Goal: Information Seeking & Learning: Learn about a topic

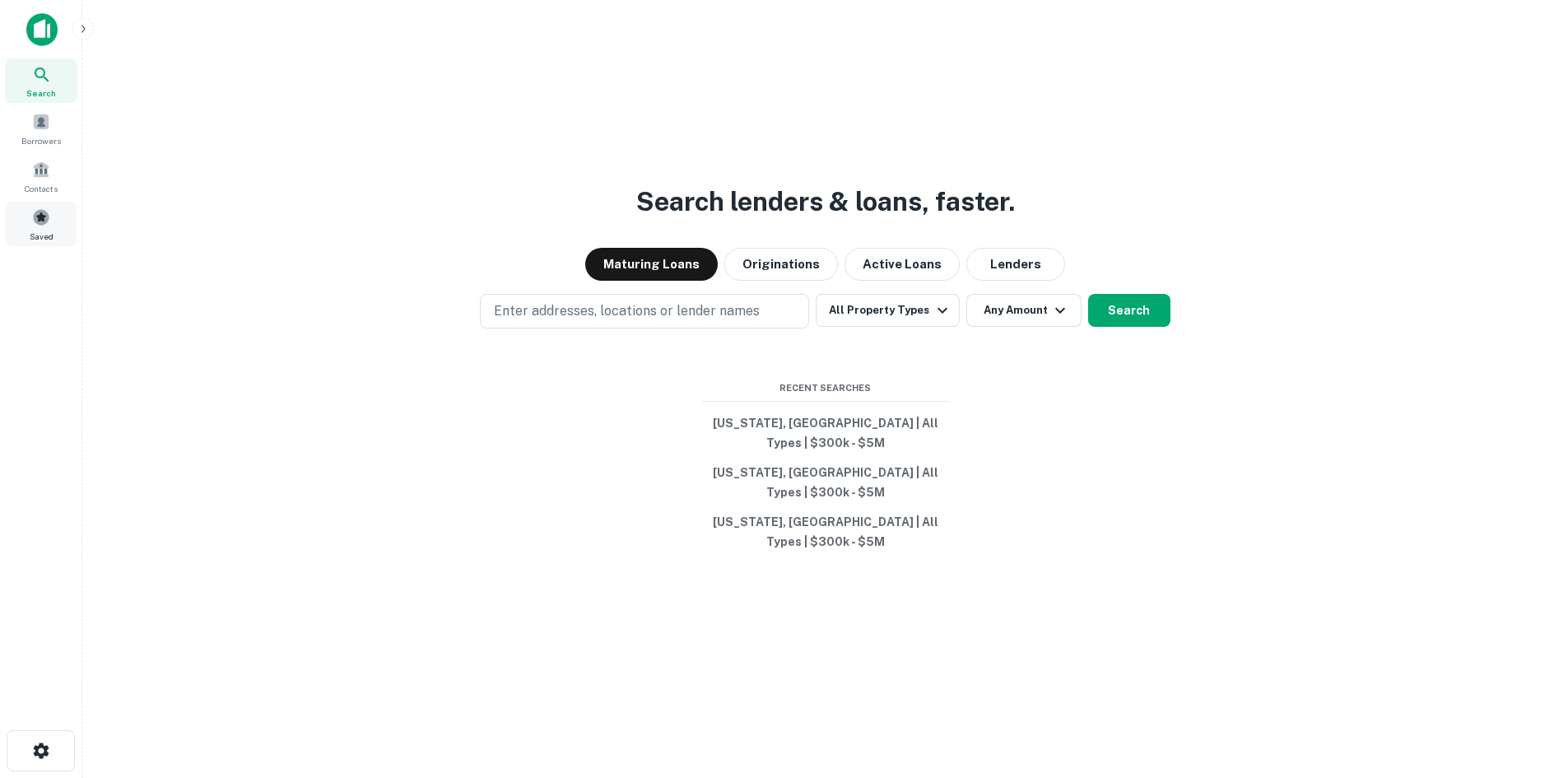
click at [49, 221] on span at bounding box center [41, 217] width 19 height 19
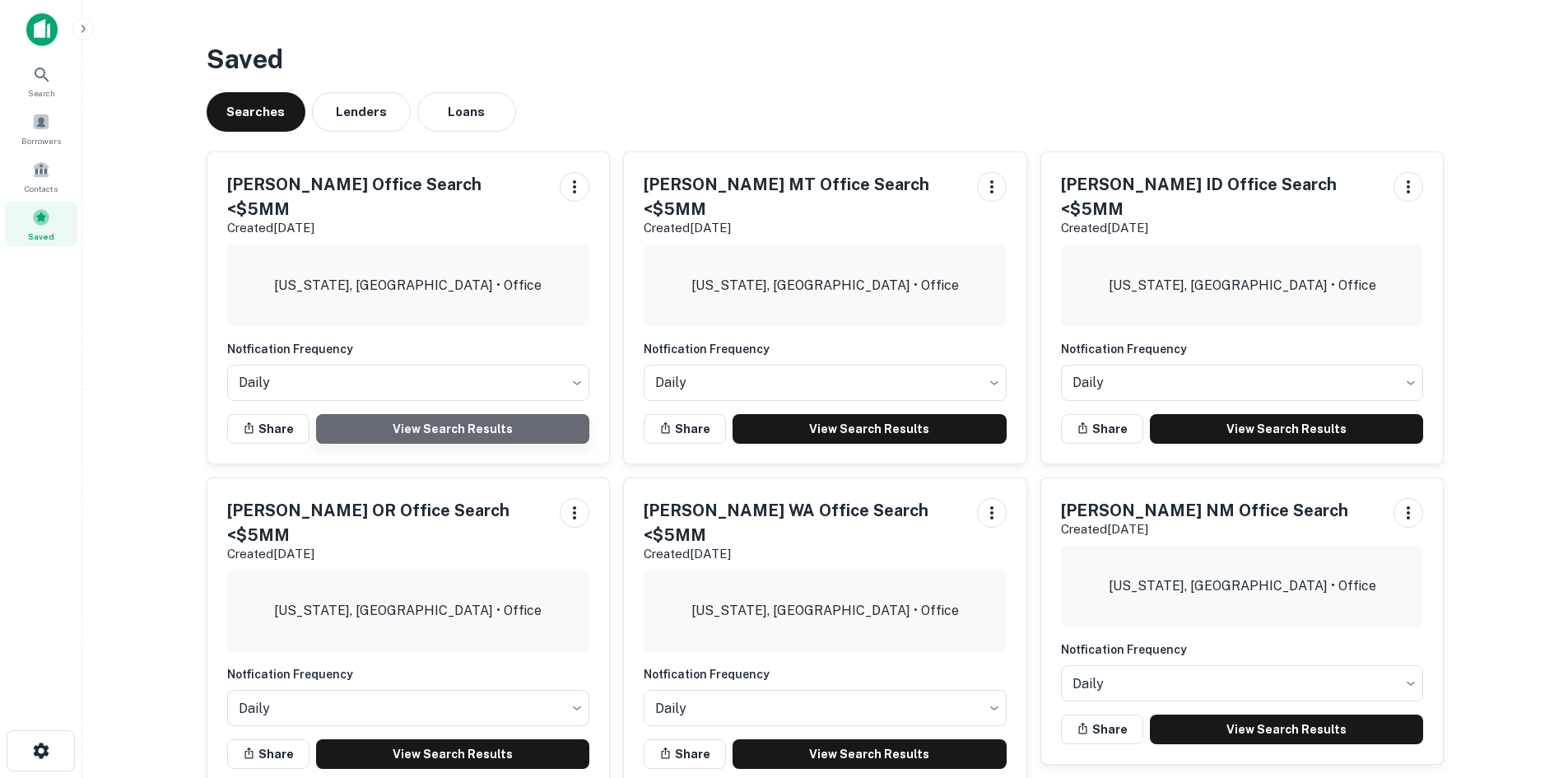
click at [438, 414] on link "View Search Results" at bounding box center [452, 429] width 274 height 30
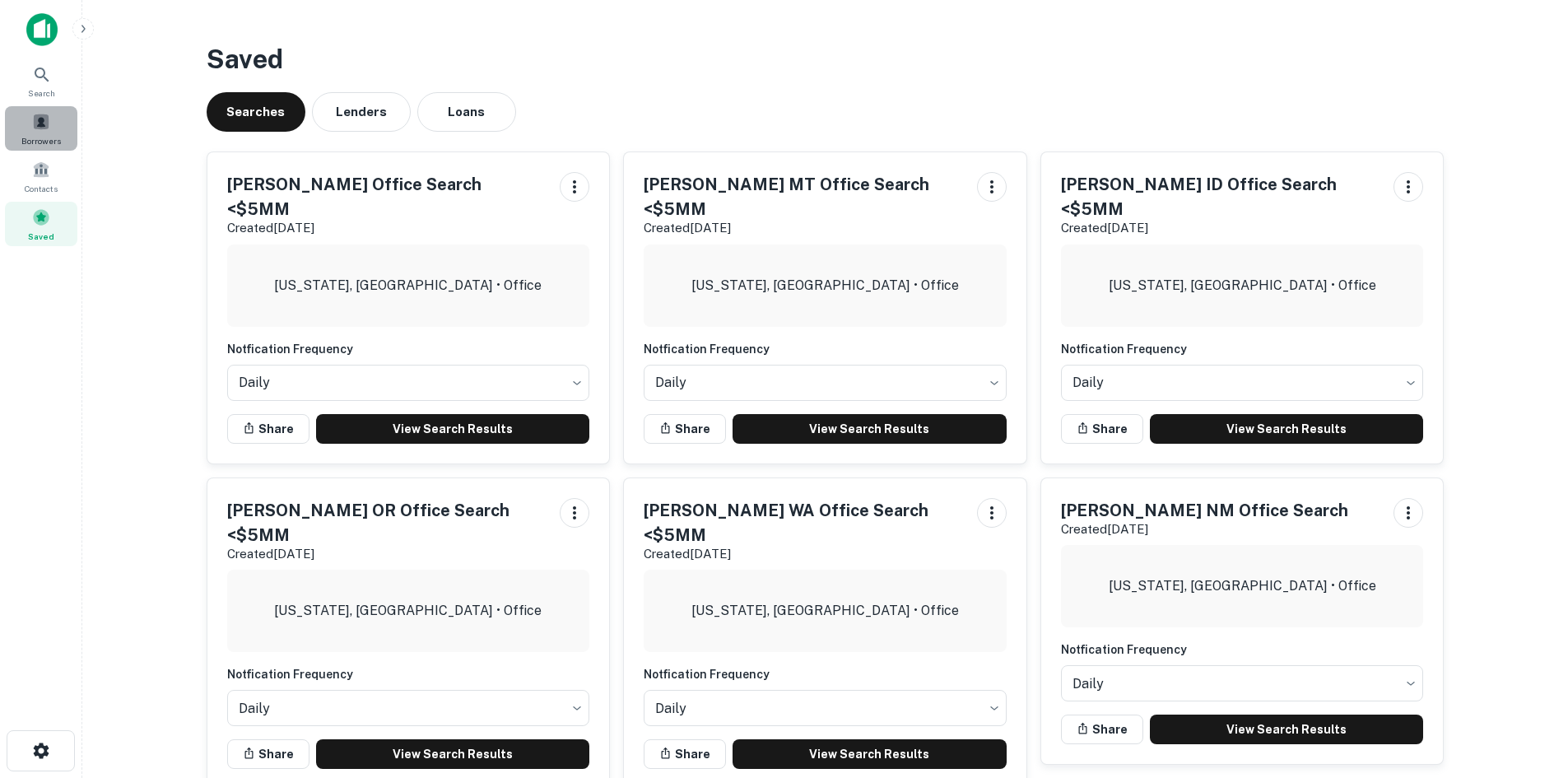
click at [42, 120] on span at bounding box center [41, 122] width 19 height 19
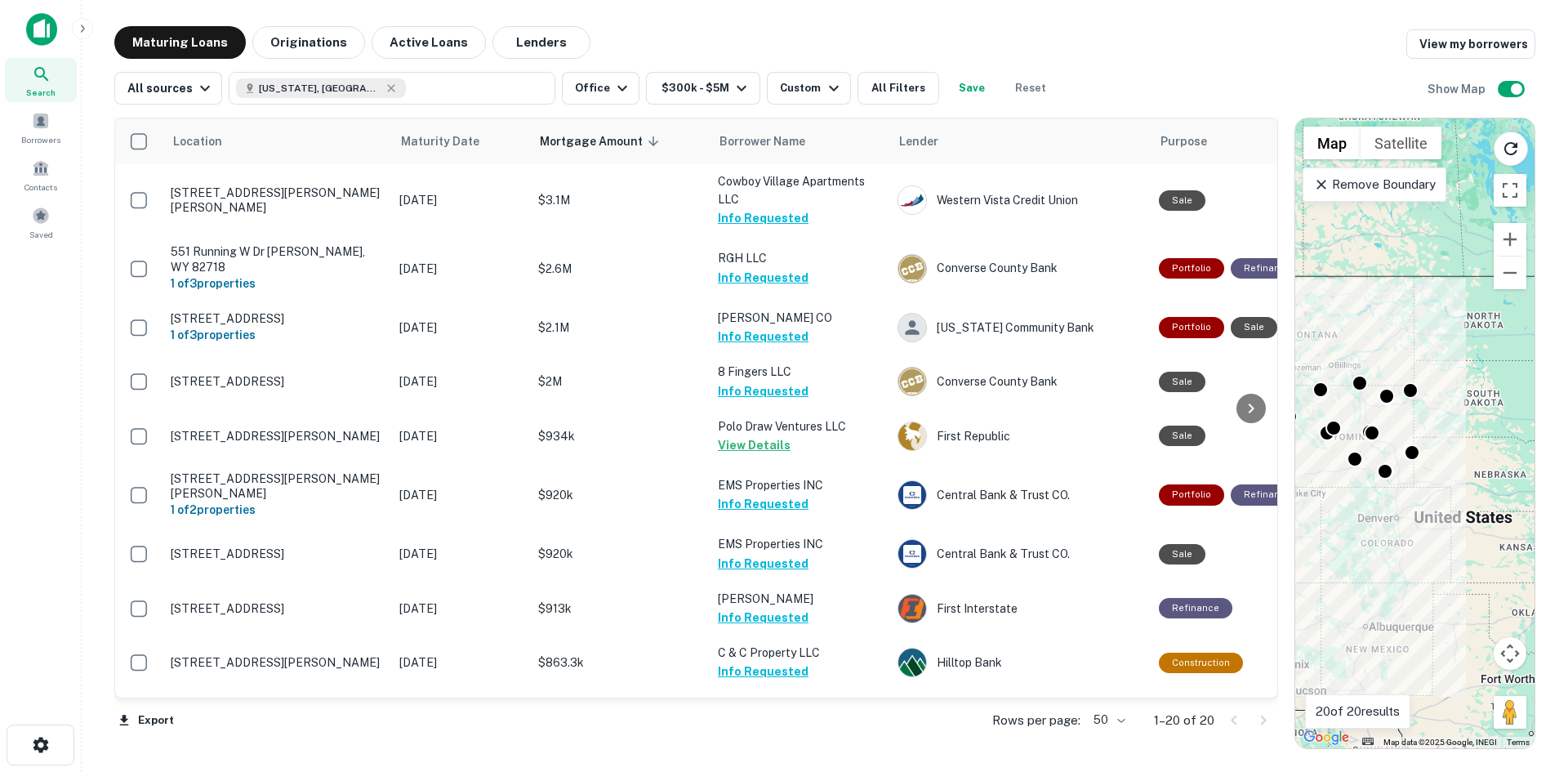
drag, startPoint x: 1435, startPoint y: 335, endPoint x: 1366, endPoint y: 337, distance: 69.0
click at [1366, 337] on div "To activate drag with keyboard, press Alt + Enter. Once in keyboard drag state,…" at bounding box center [1414, 433] width 239 height 630
click at [388, 87] on icon "button" at bounding box center [391, 88] width 7 height 7
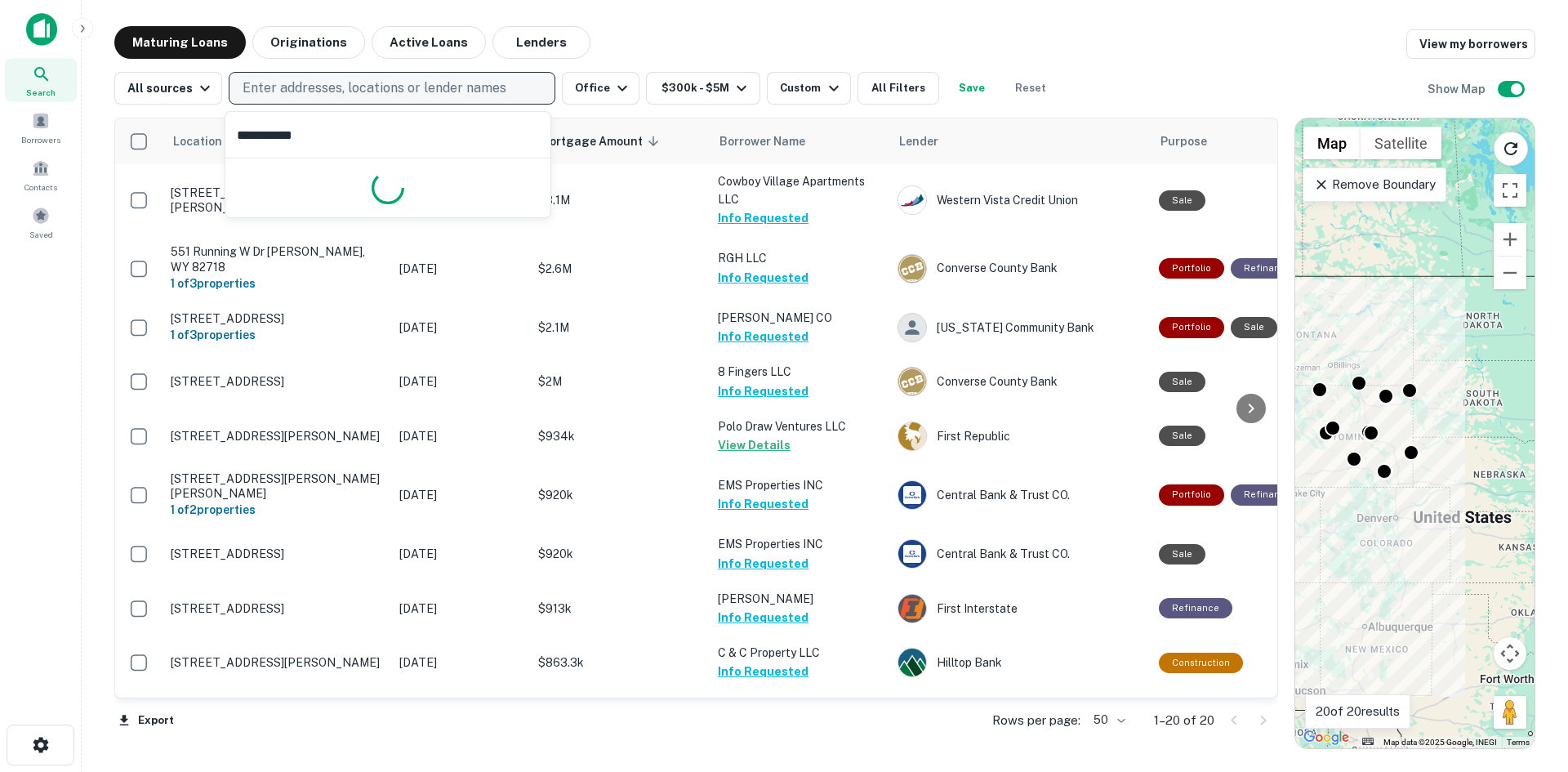
type input "**********"
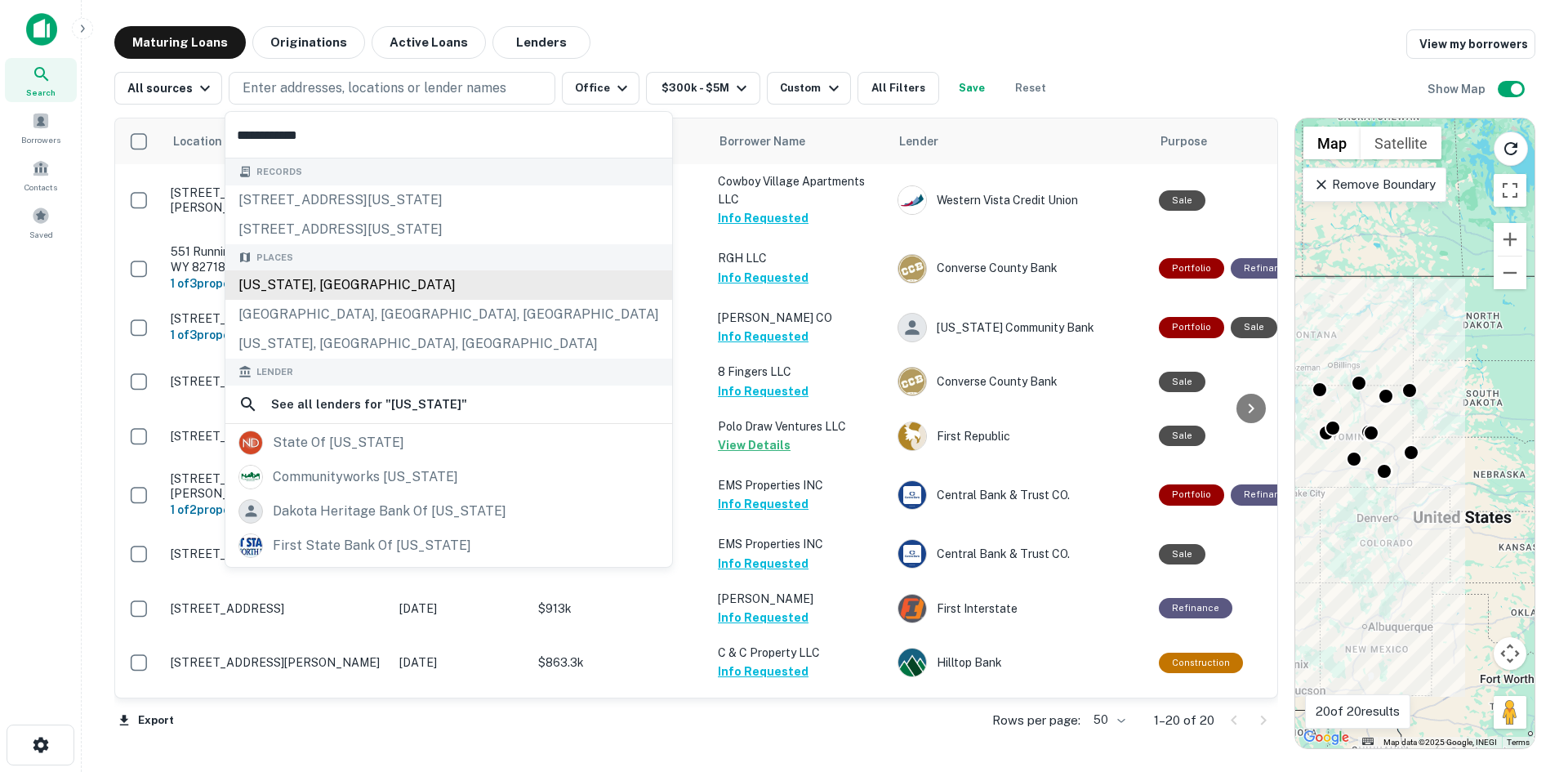
click at [346, 276] on div "[US_STATE], [GEOGRAPHIC_DATA]" at bounding box center [449, 285] width 447 height 30
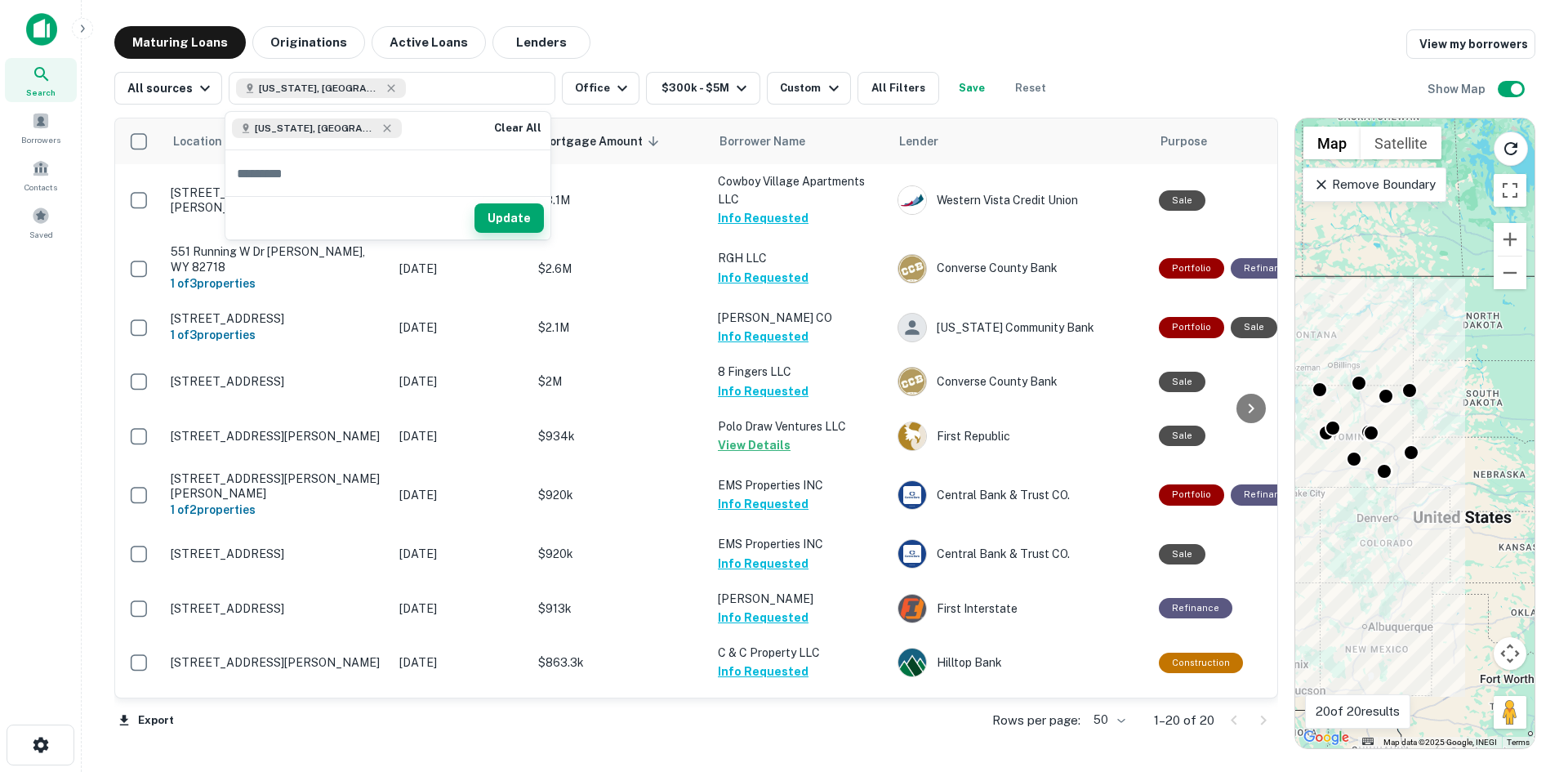
click at [523, 217] on button "Update" at bounding box center [508, 218] width 69 height 30
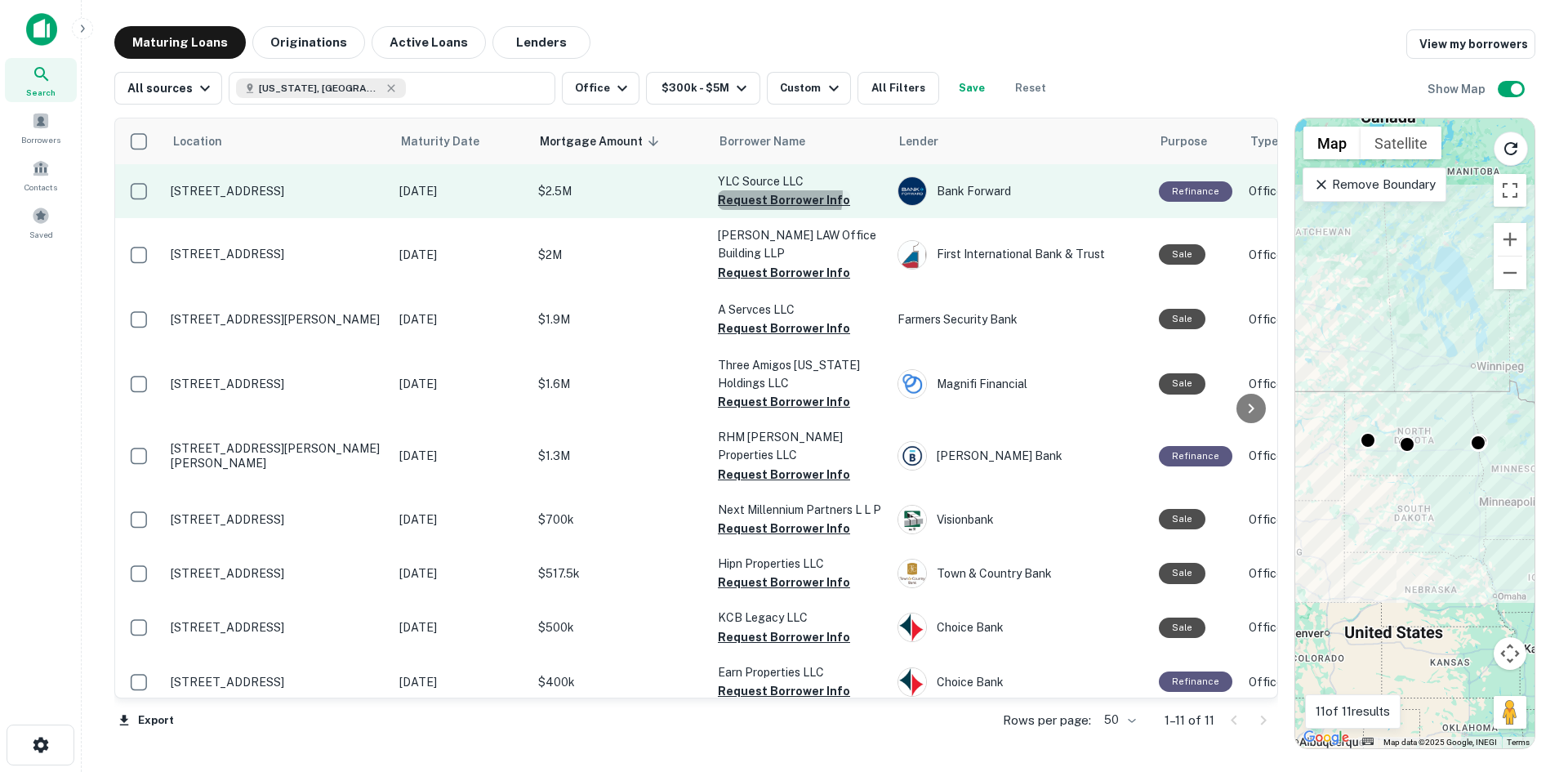
click at [769, 195] on button "Request Borrower Info" at bounding box center [783, 200] width 132 height 19
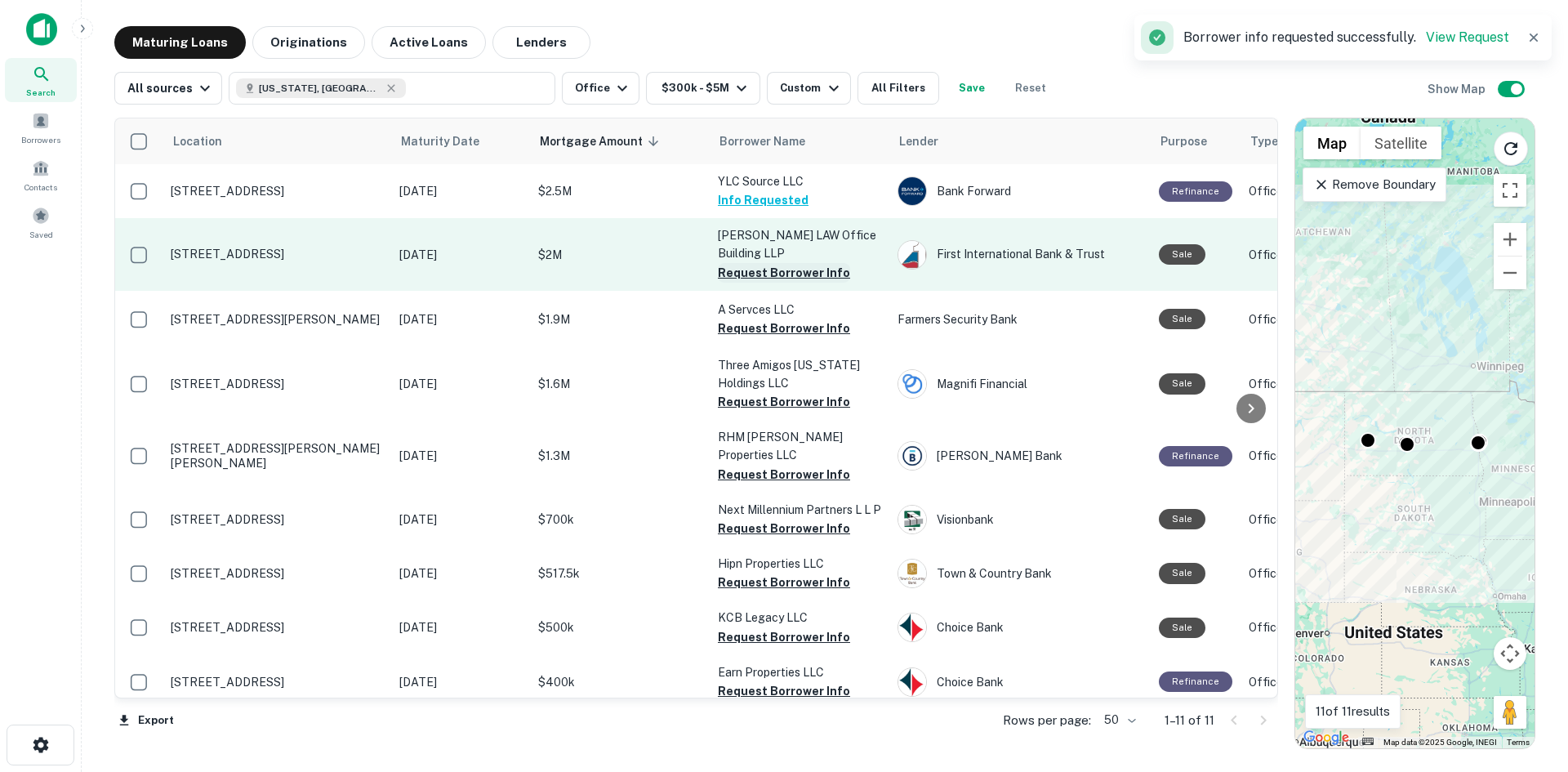
click at [769, 263] on button "Request Borrower Info" at bounding box center [783, 273] width 132 height 19
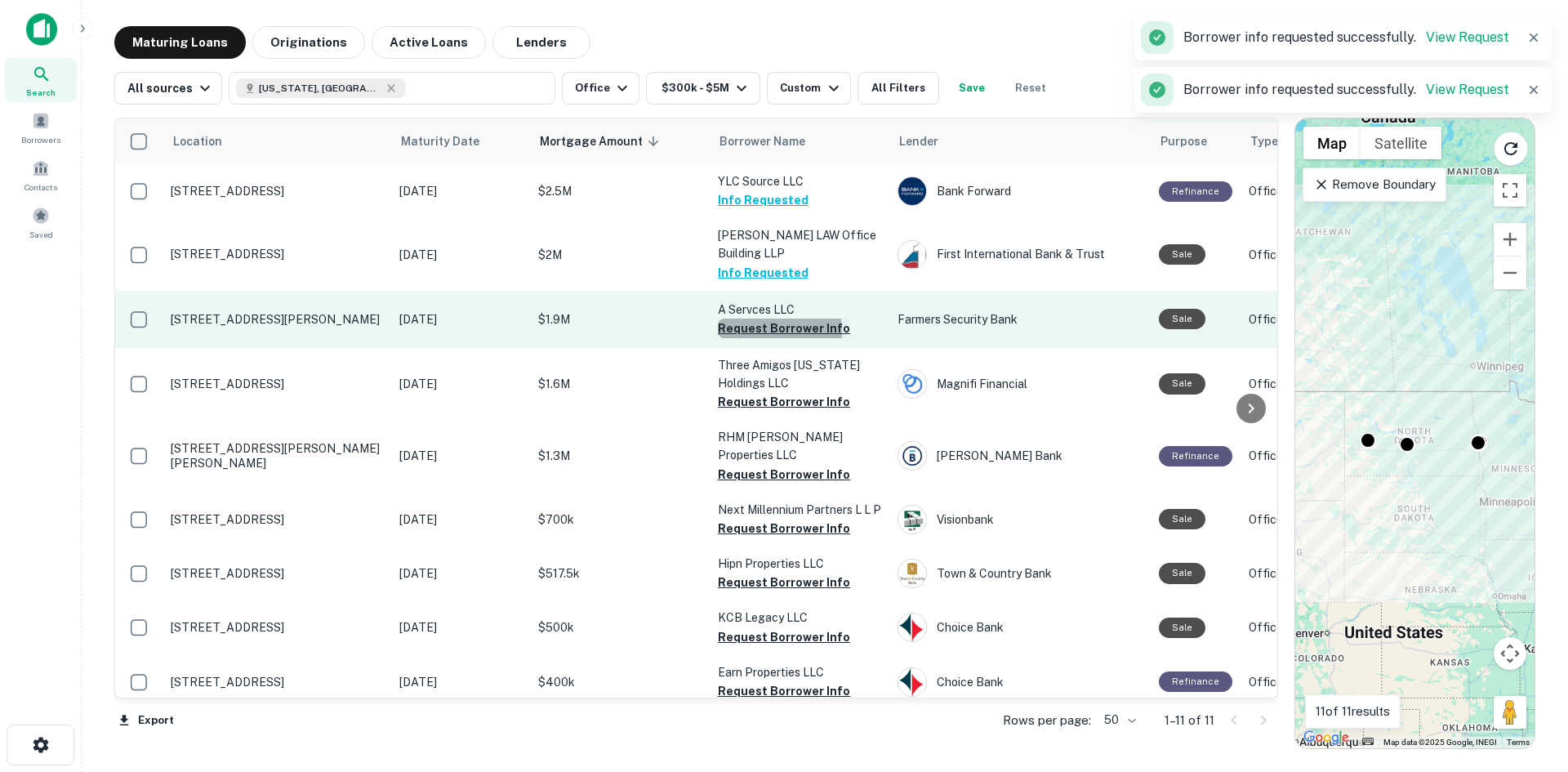
click at [759, 319] on button "Request Borrower Info" at bounding box center [783, 328] width 132 height 19
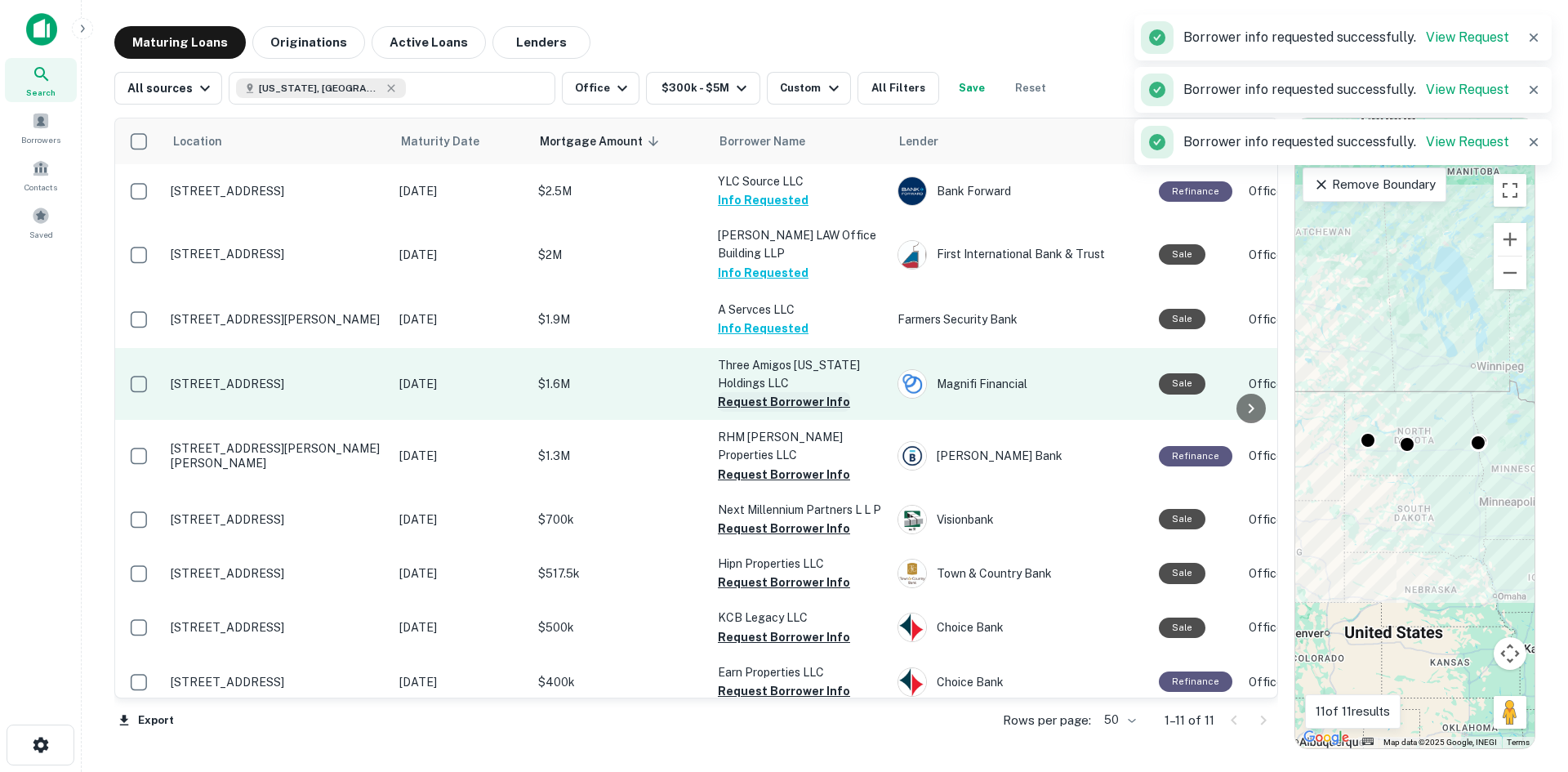
click at [753, 392] on button "Request Borrower Info" at bounding box center [783, 402] width 132 height 19
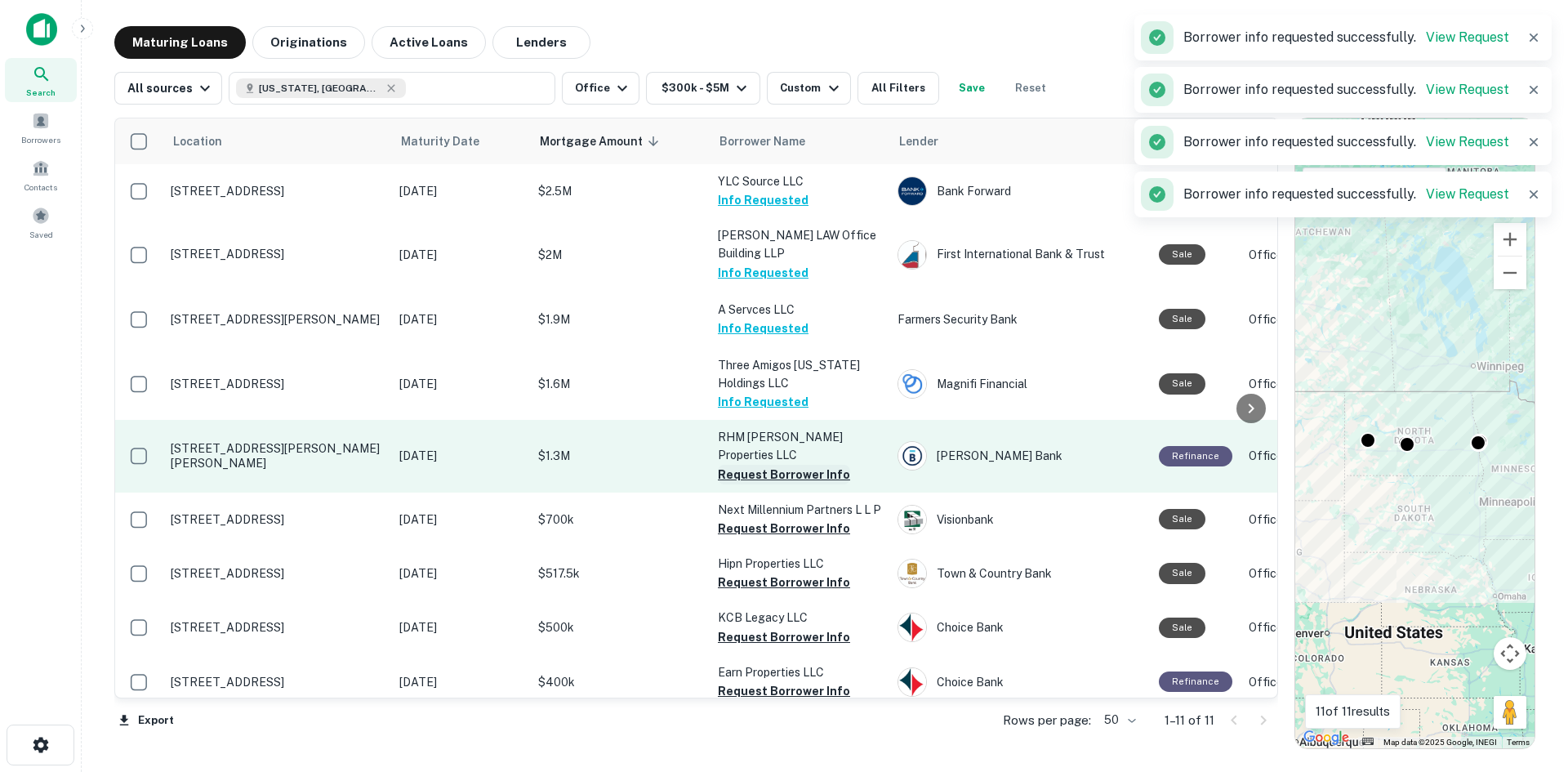
click at [751, 465] on button "Request Borrower Info" at bounding box center [783, 474] width 132 height 19
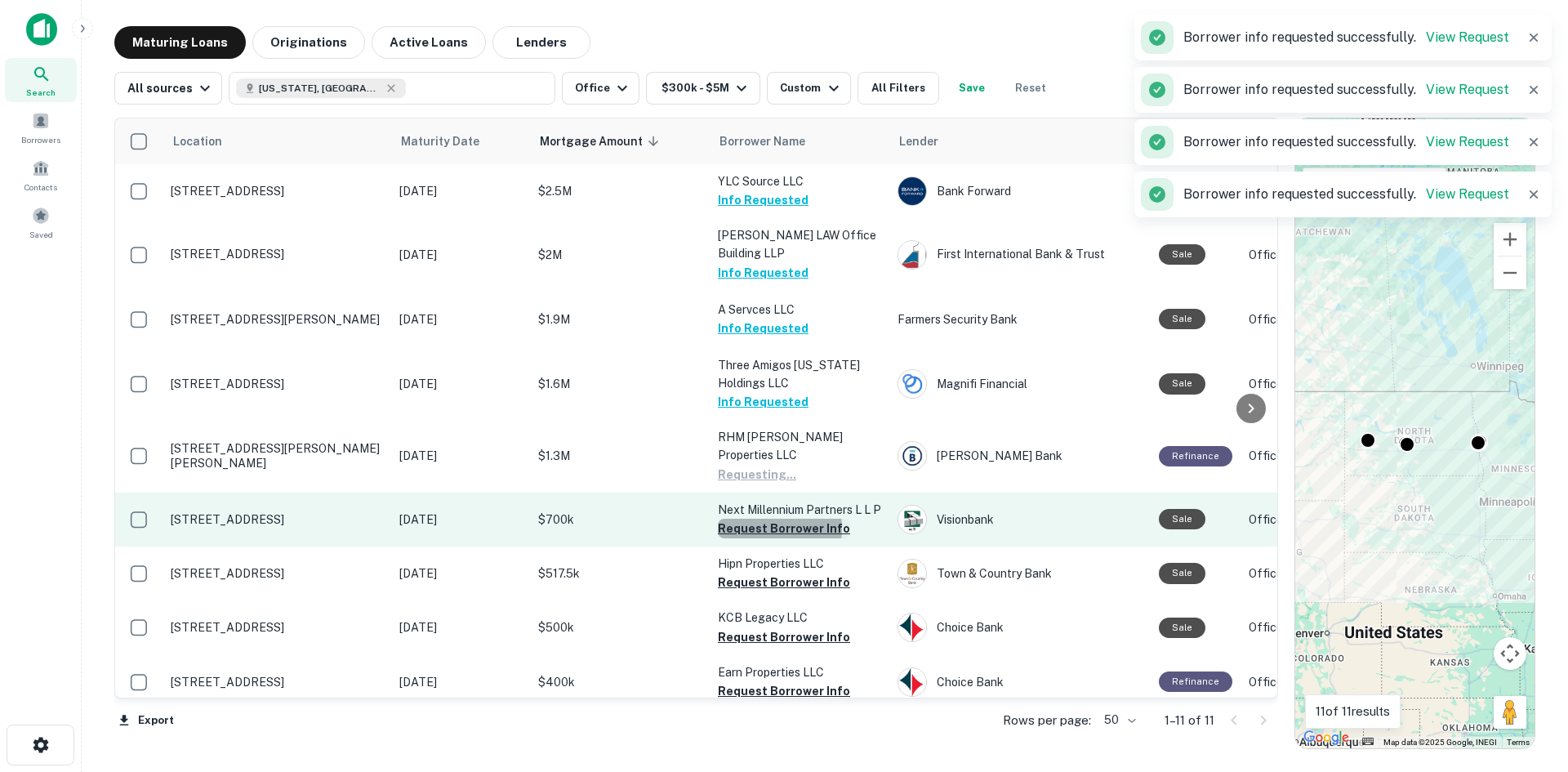
click at [759, 519] on button "Request Borrower Info" at bounding box center [783, 529] width 132 height 19
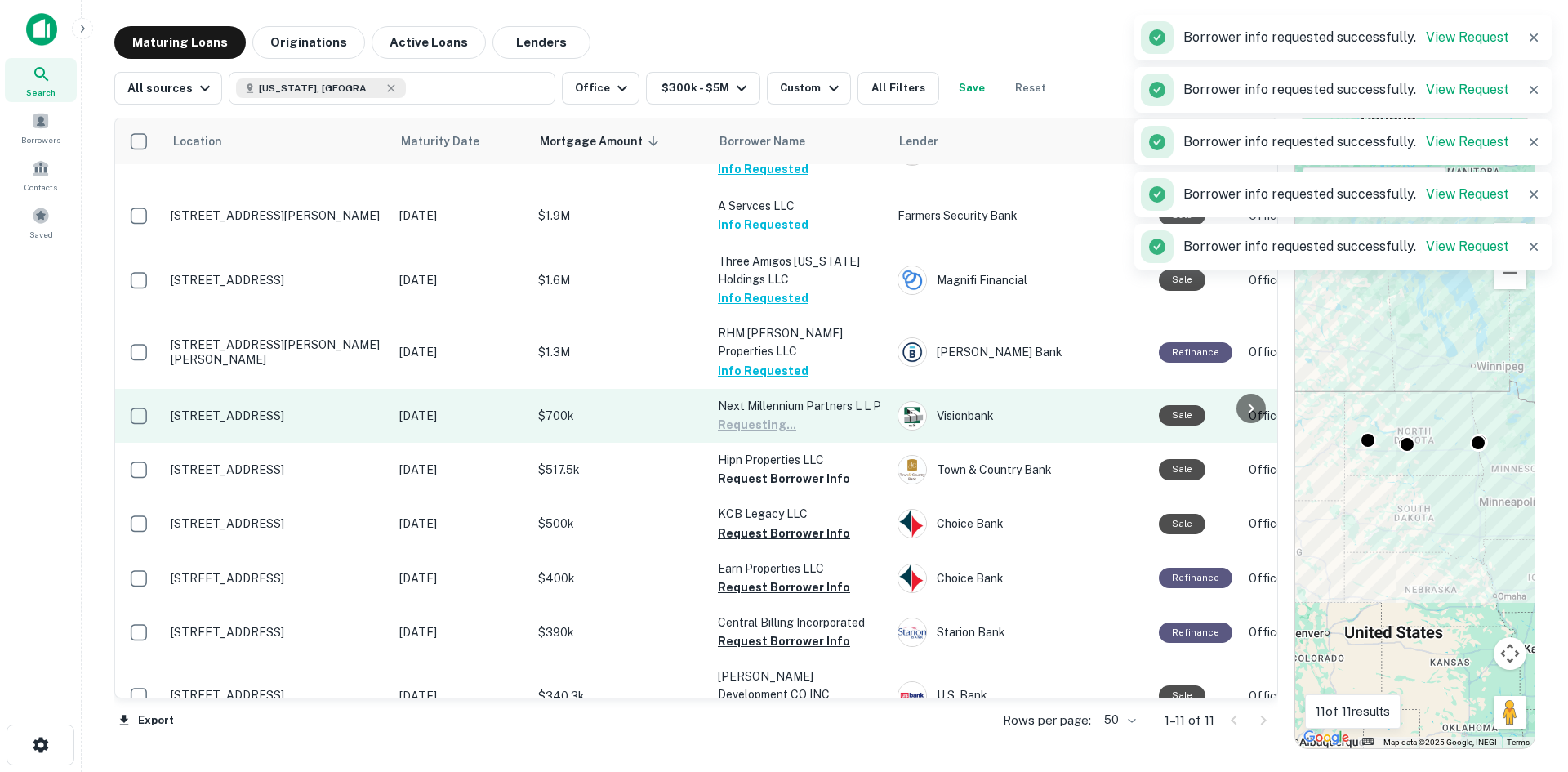
scroll to position [115, 0]
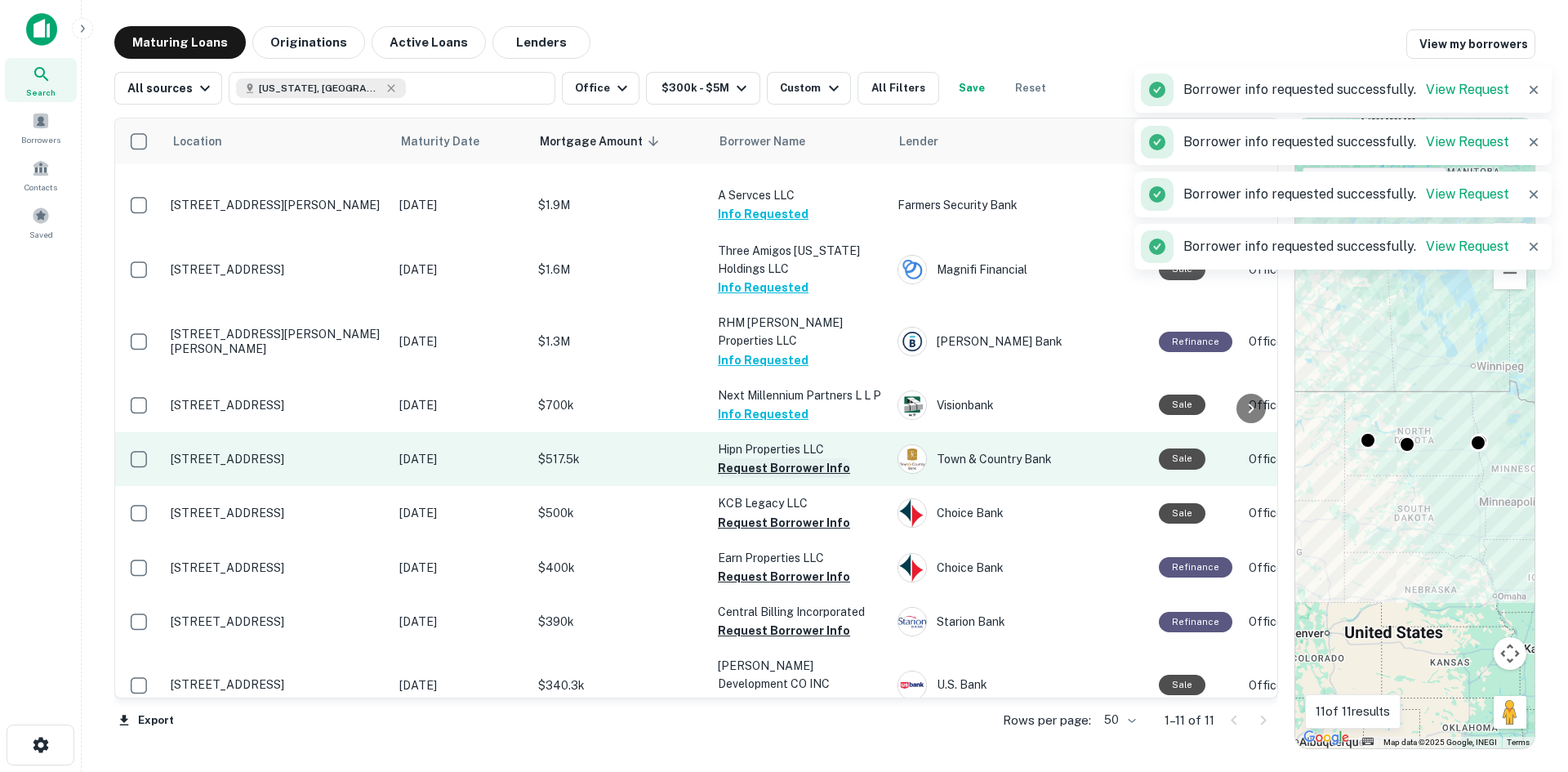
click at [760, 459] on button "Request Borrower Info" at bounding box center [783, 468] width 132 height 19
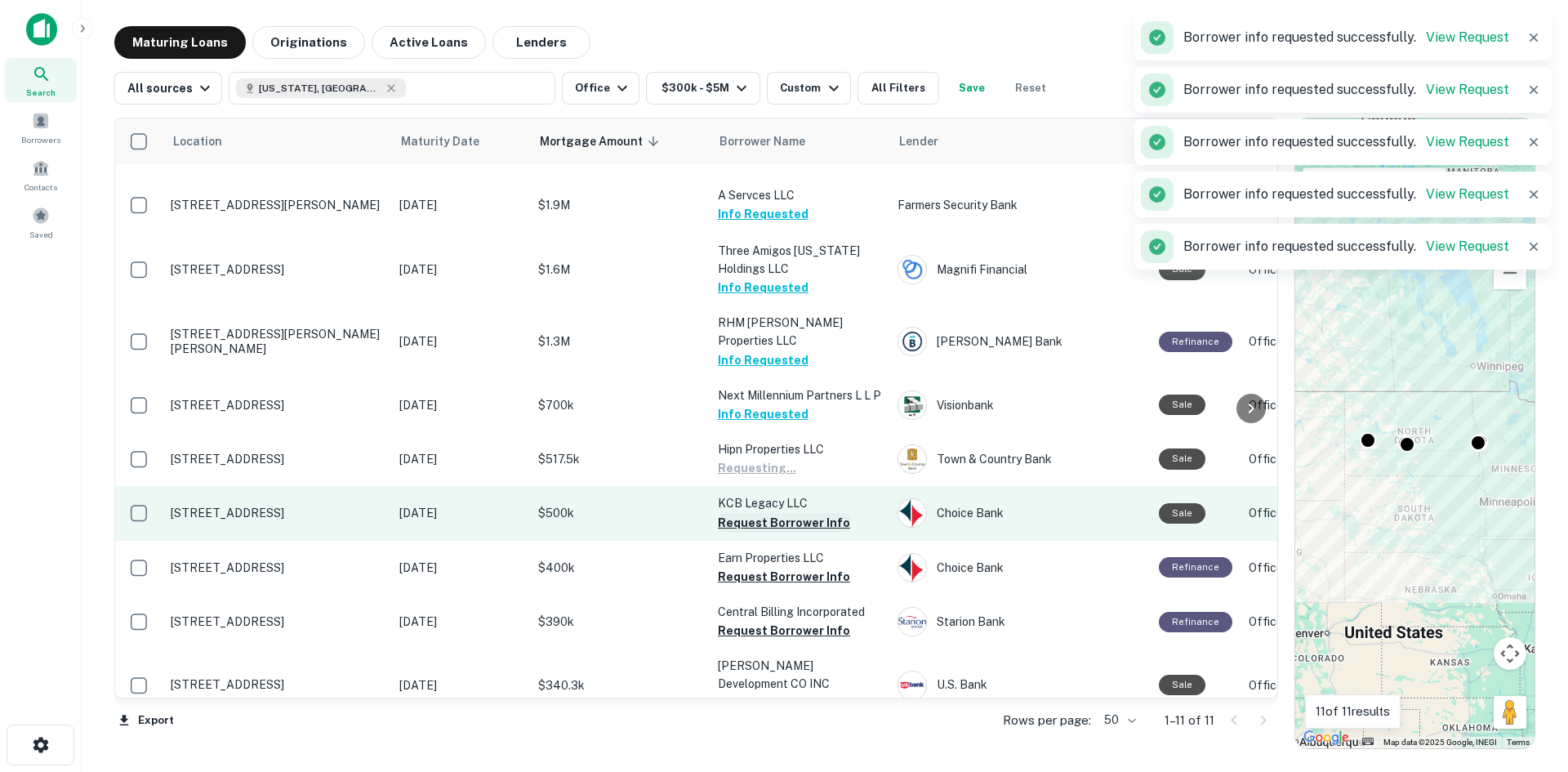
click at [760, 513] on button "Request Borrower Info" at bounding box center [783, 523] width 132 height 19
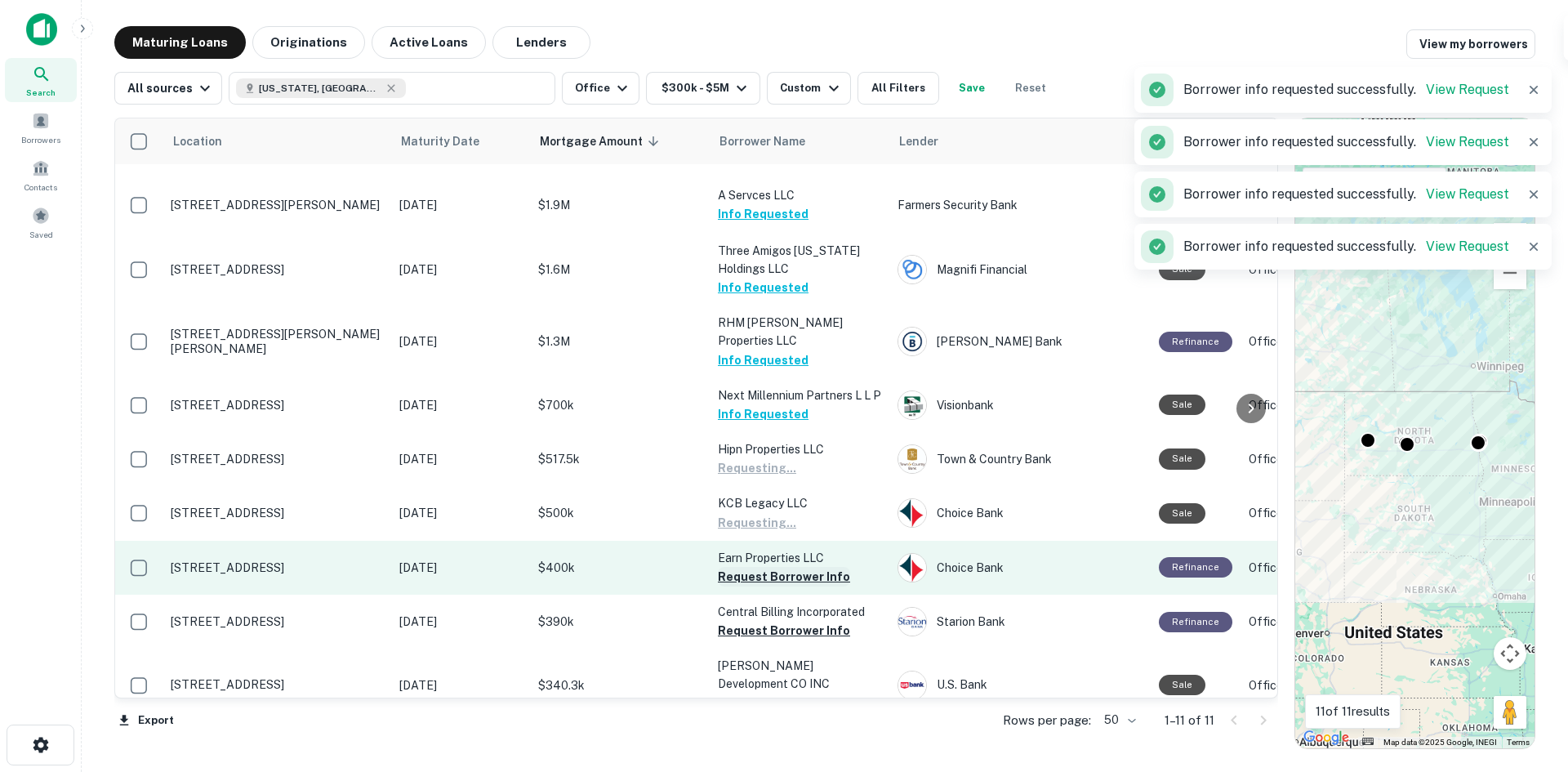
click at [756, 567] on button "Request Borrower Info" at bounding box center [783, 577] width 132 height 19
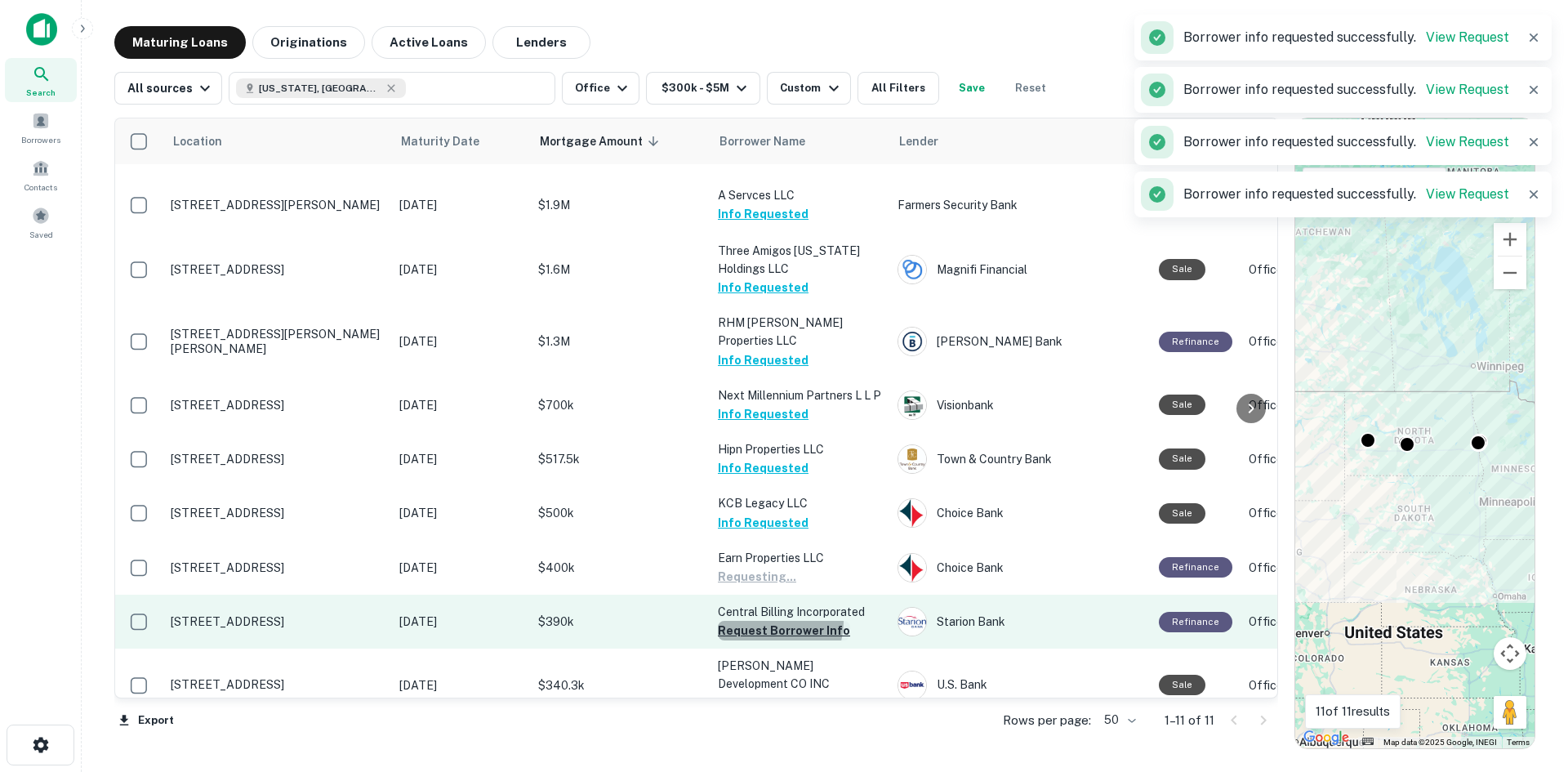
click at [759, 621] on button "Request Borrower Info" at bounding box center [783, 630] width 132 height 19
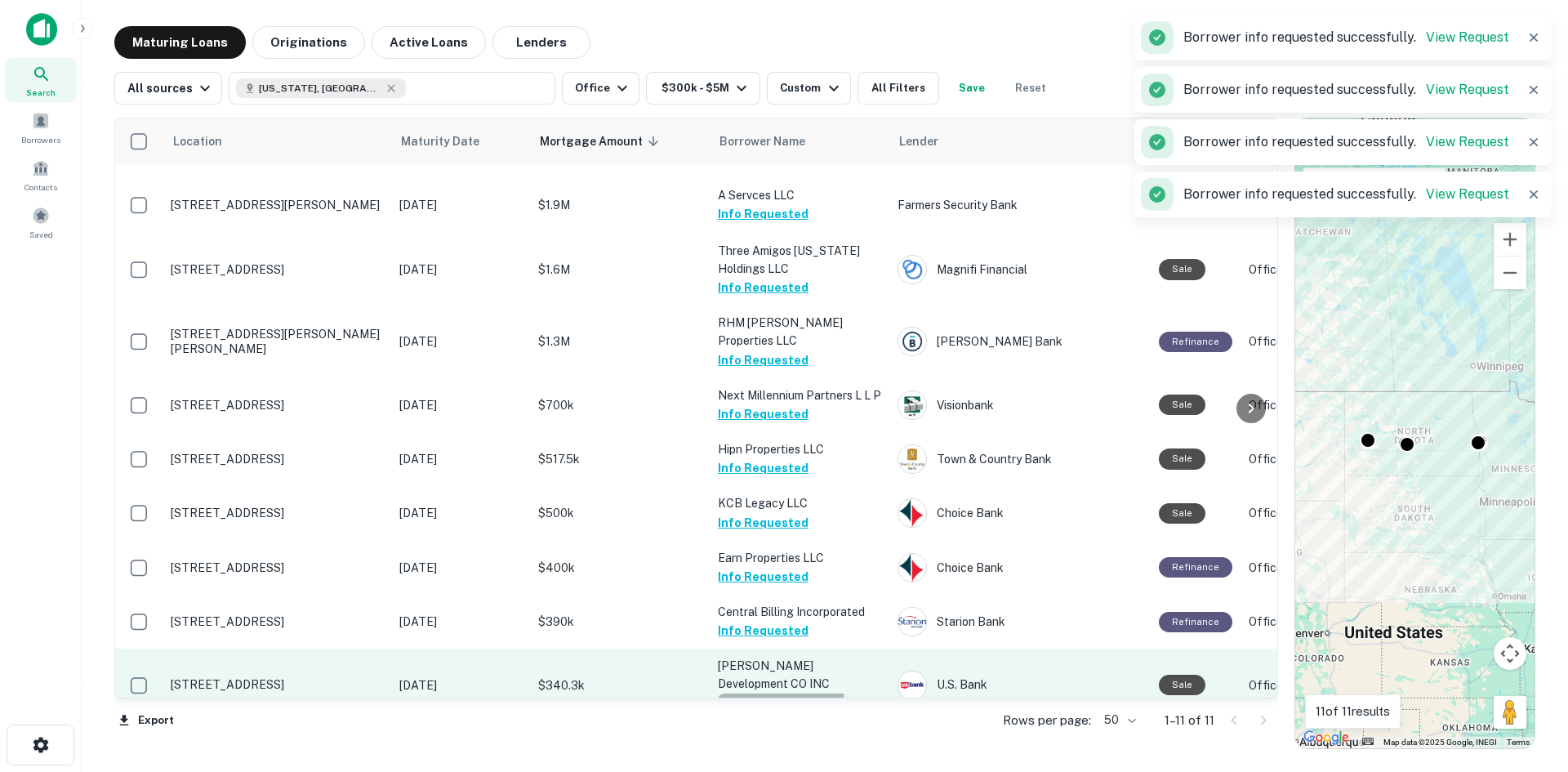
click at [767, 693] on button "Request Borrower Info" at bounding box center [783, 703] width 132 height 19
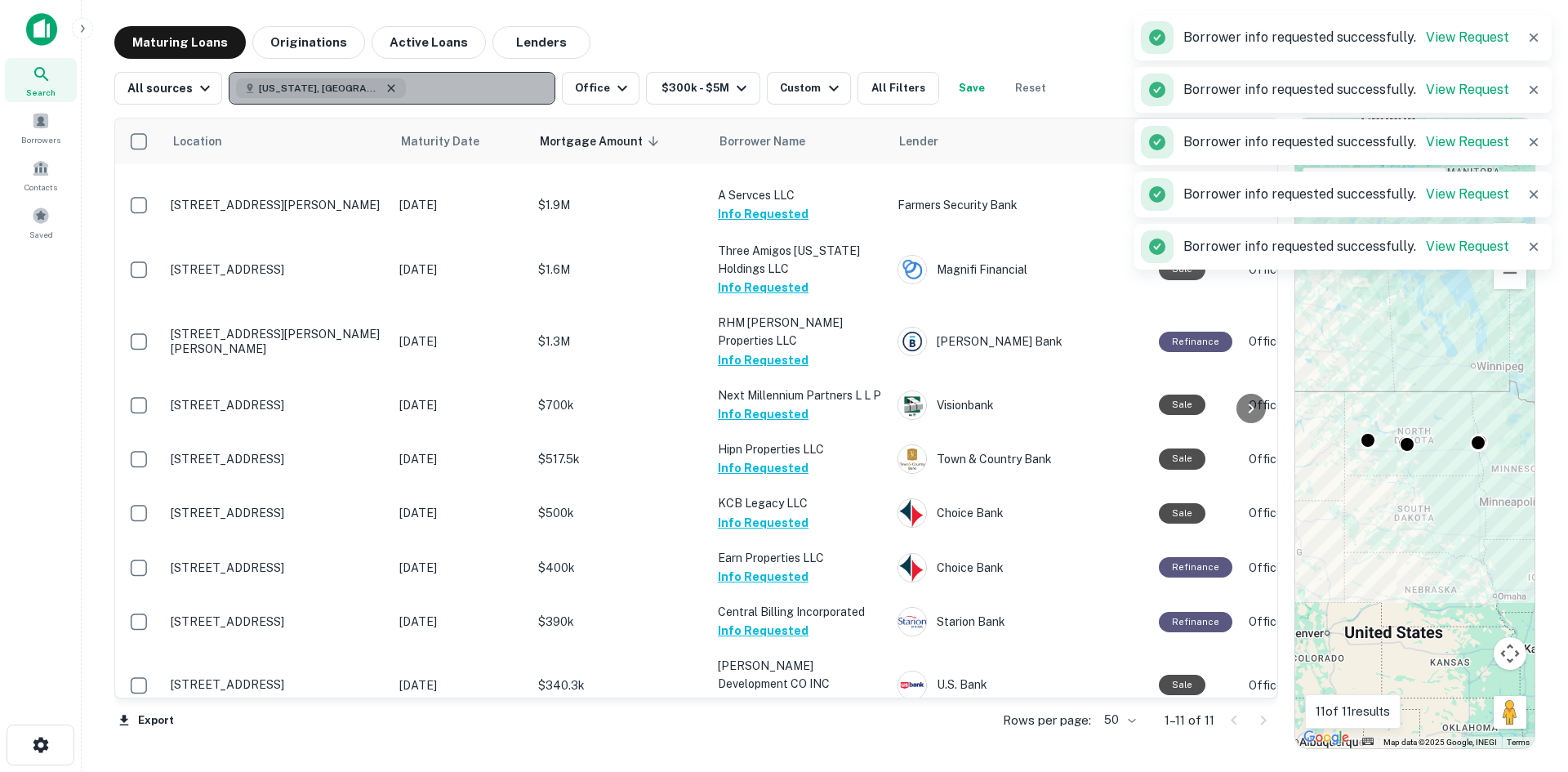
click at [385, 84] on icon "button" at bounding box center [391, 88] width 13 height 13
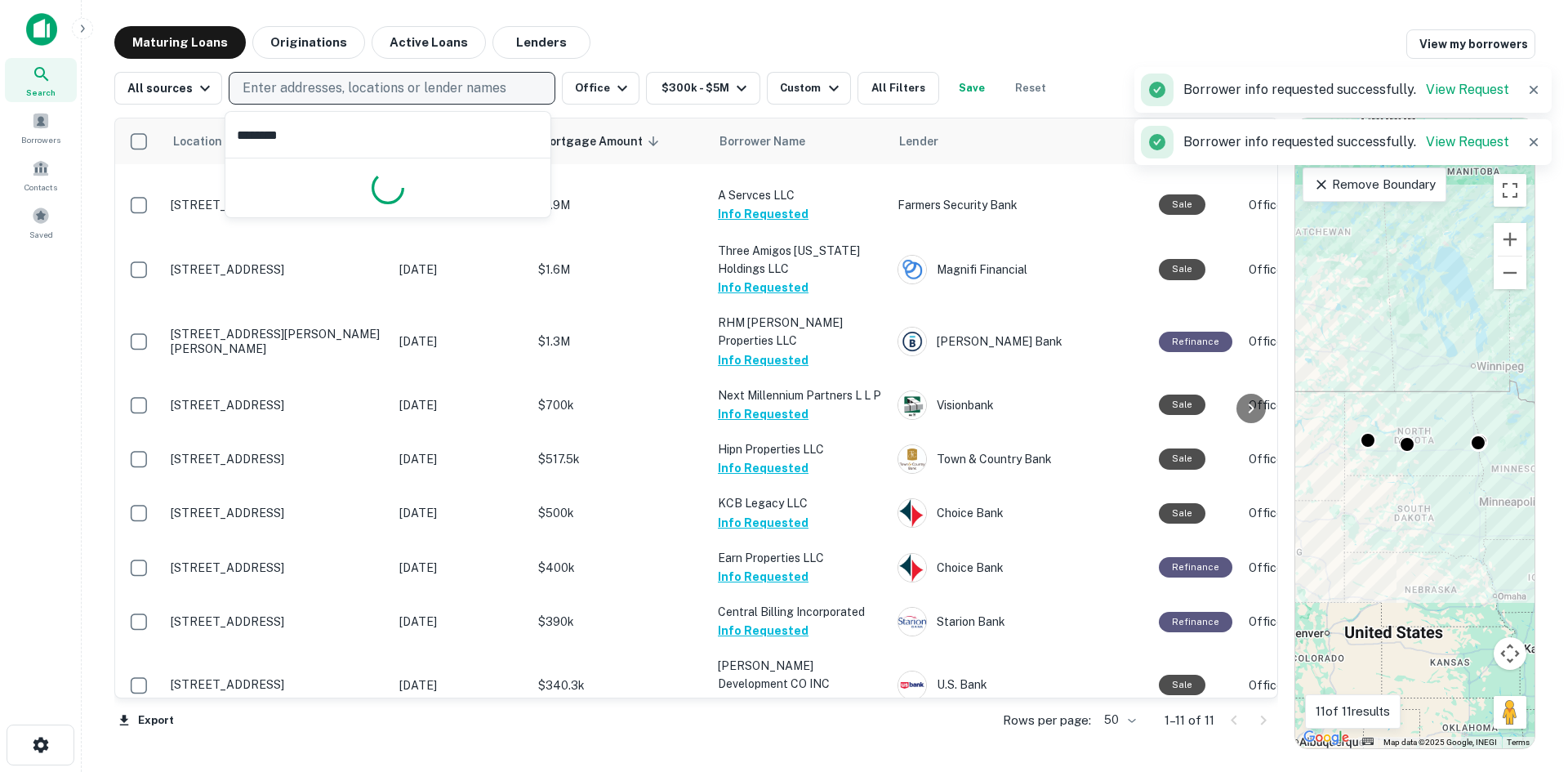
type input "*********"
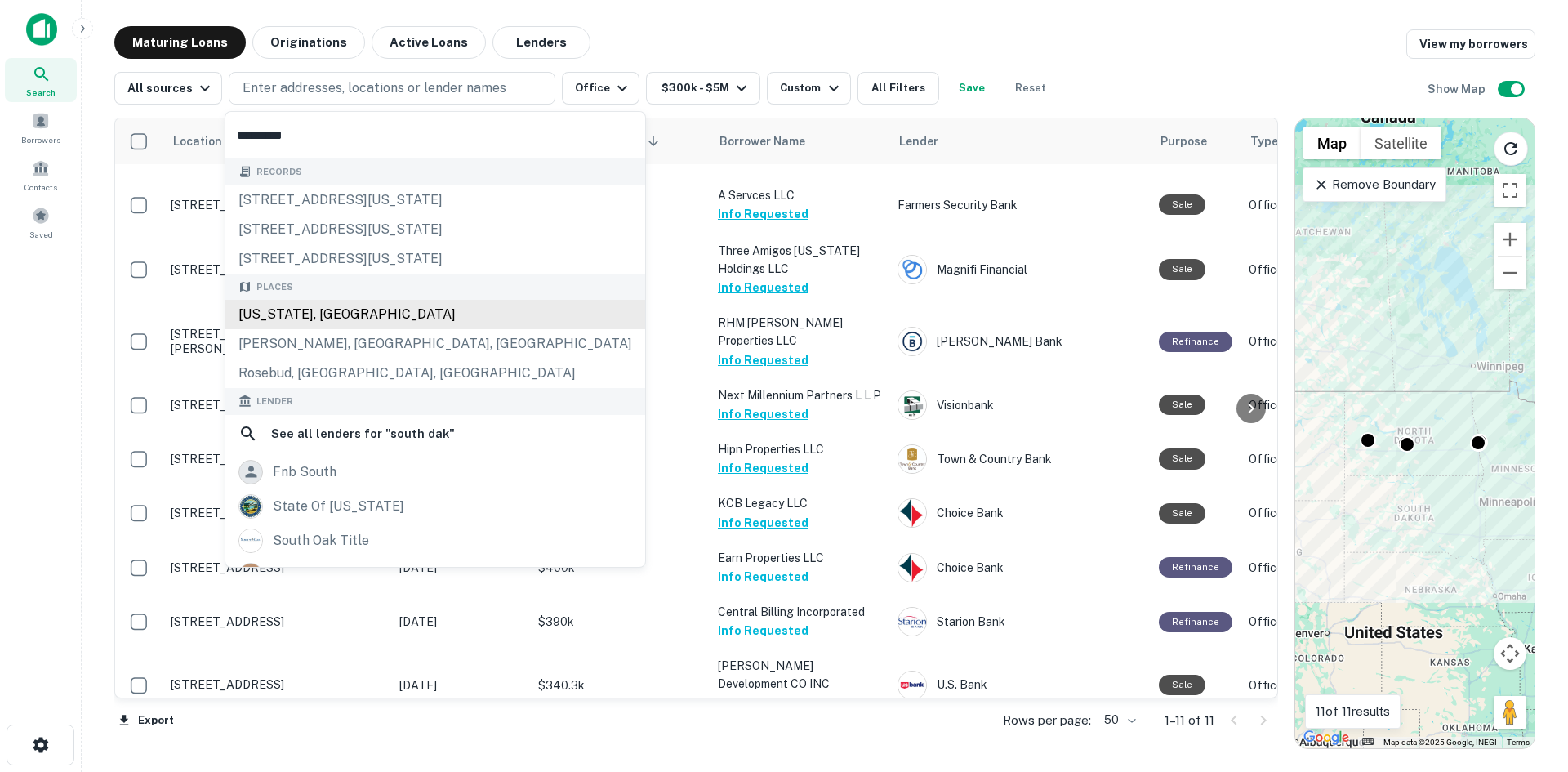
click at [321, 313] on div "[US_STATE], [GEOGRAPHIC_DATA]" at bounding box center [436, 315] width 420 height 30
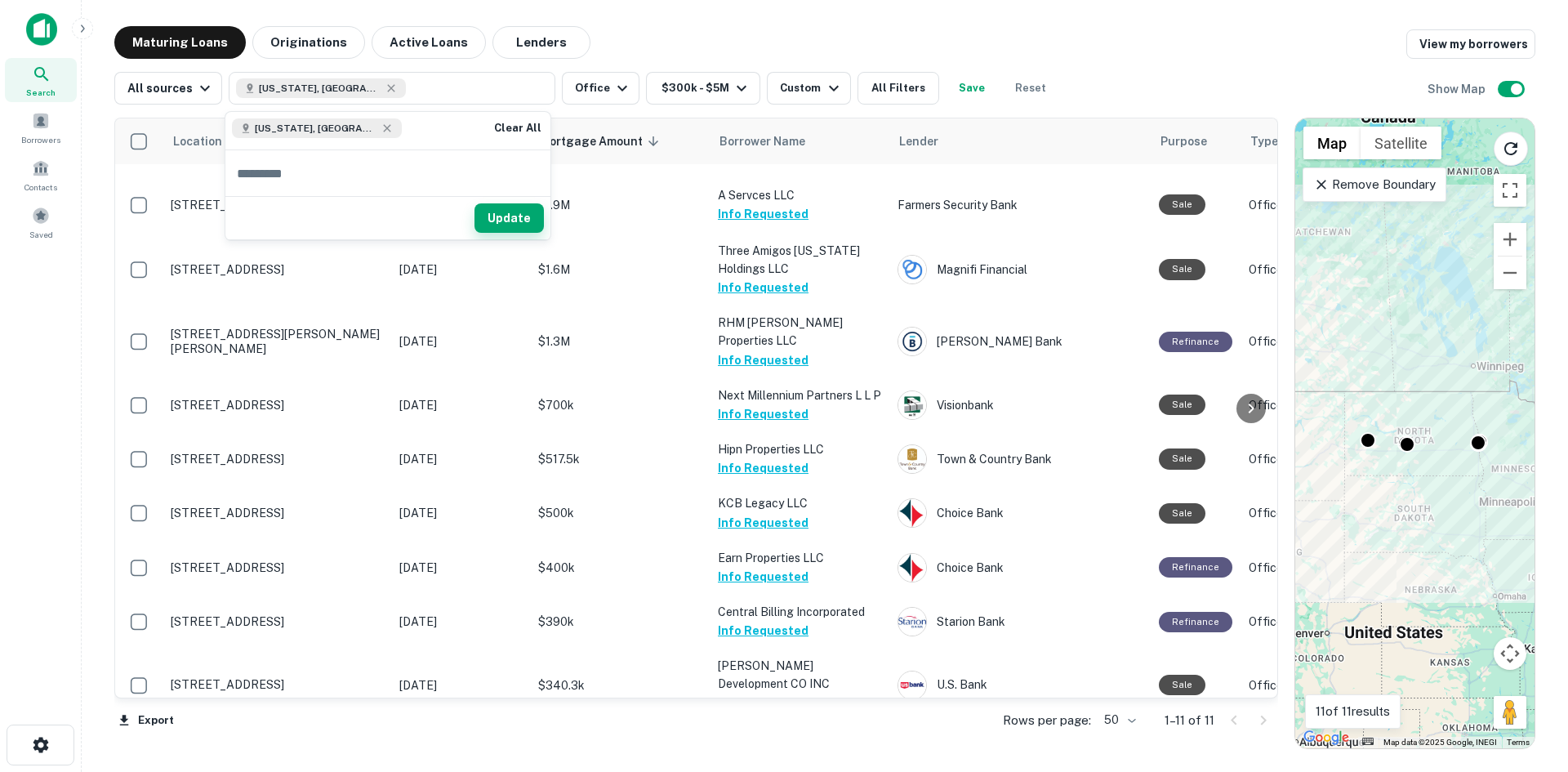
click at [507, 220] on button "Update" at bounding box center [508, 218] width 69 height 30
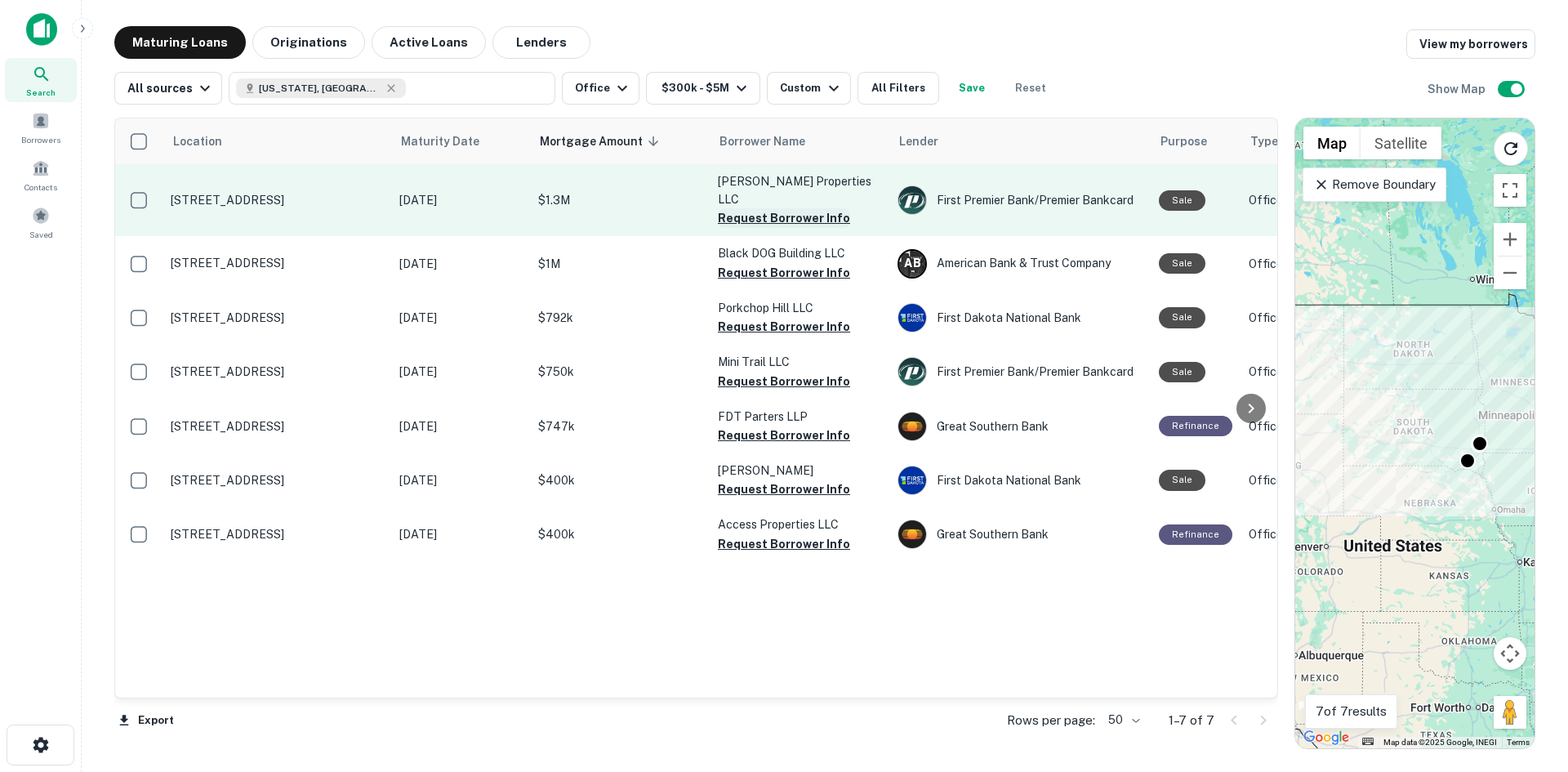
click at [778, 208] on button "Request Borrower Info" at bounding box center [783, 218] width 132 height 19
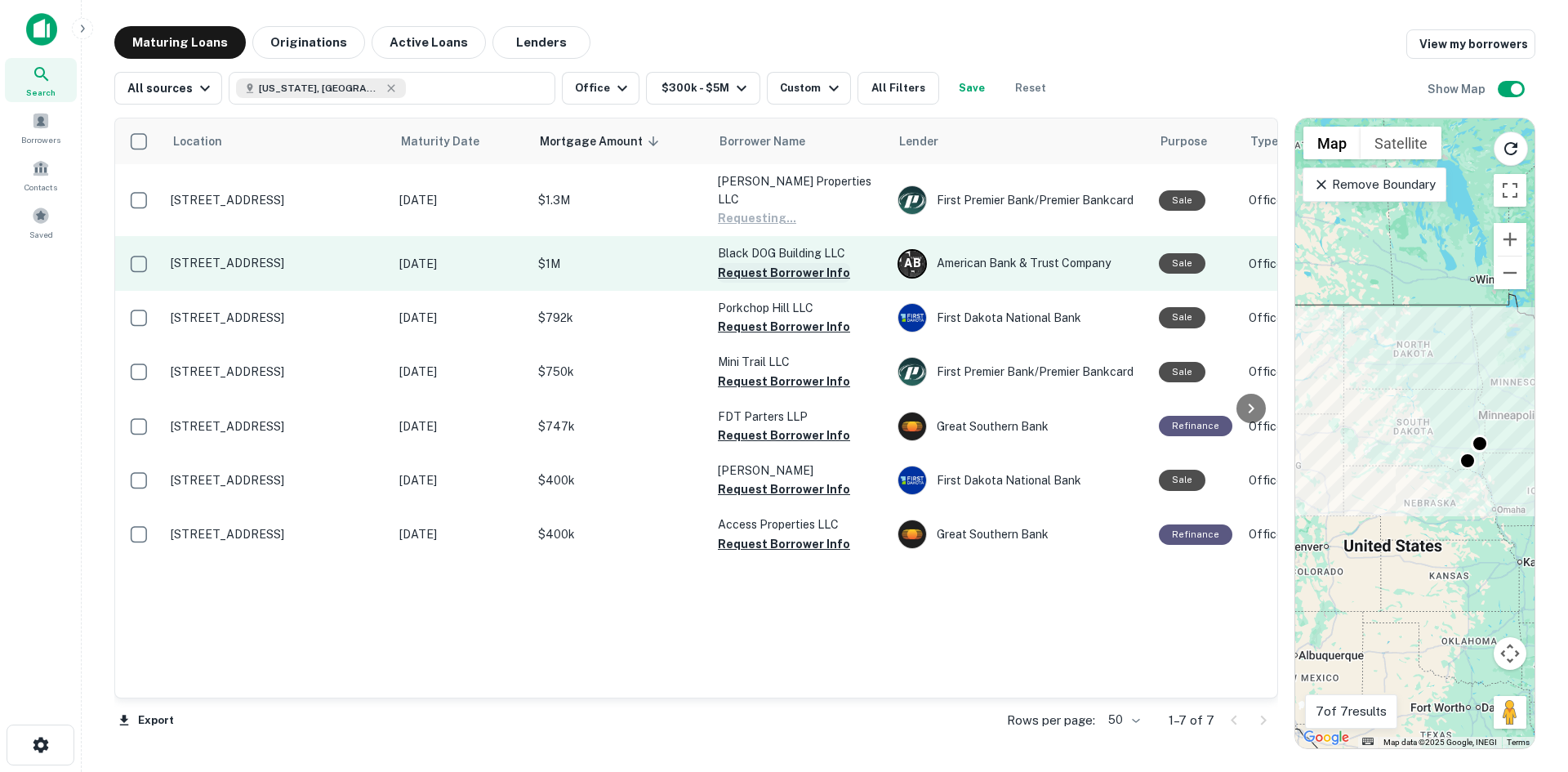
click at [762, 263] on button "Request Borrower Info" at bounding box center [783, 273] width 132 height 19
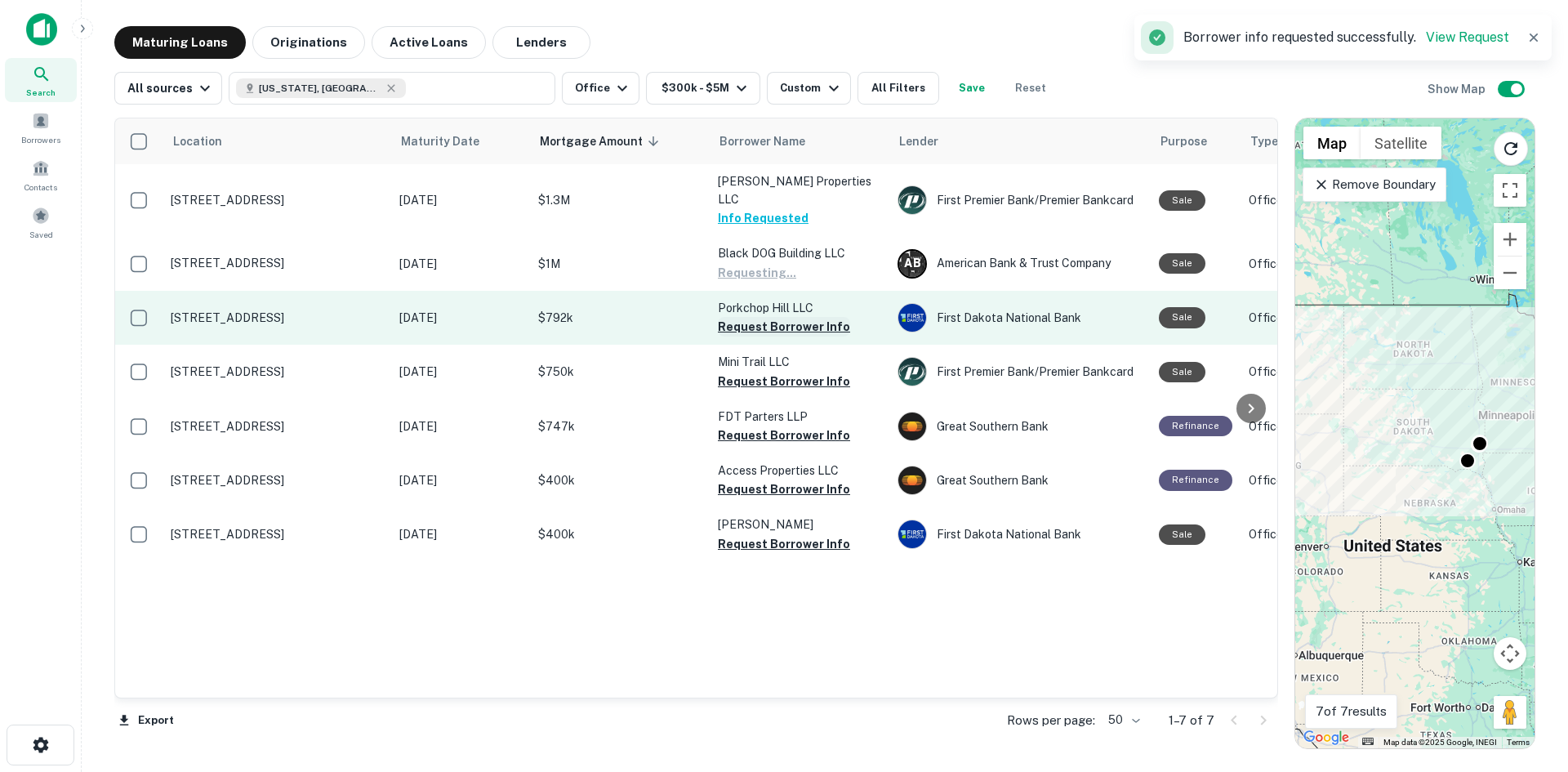
click at [762, 317] on button "Request Borrower Info" at bounding box center [783, 326] width 132 height 19
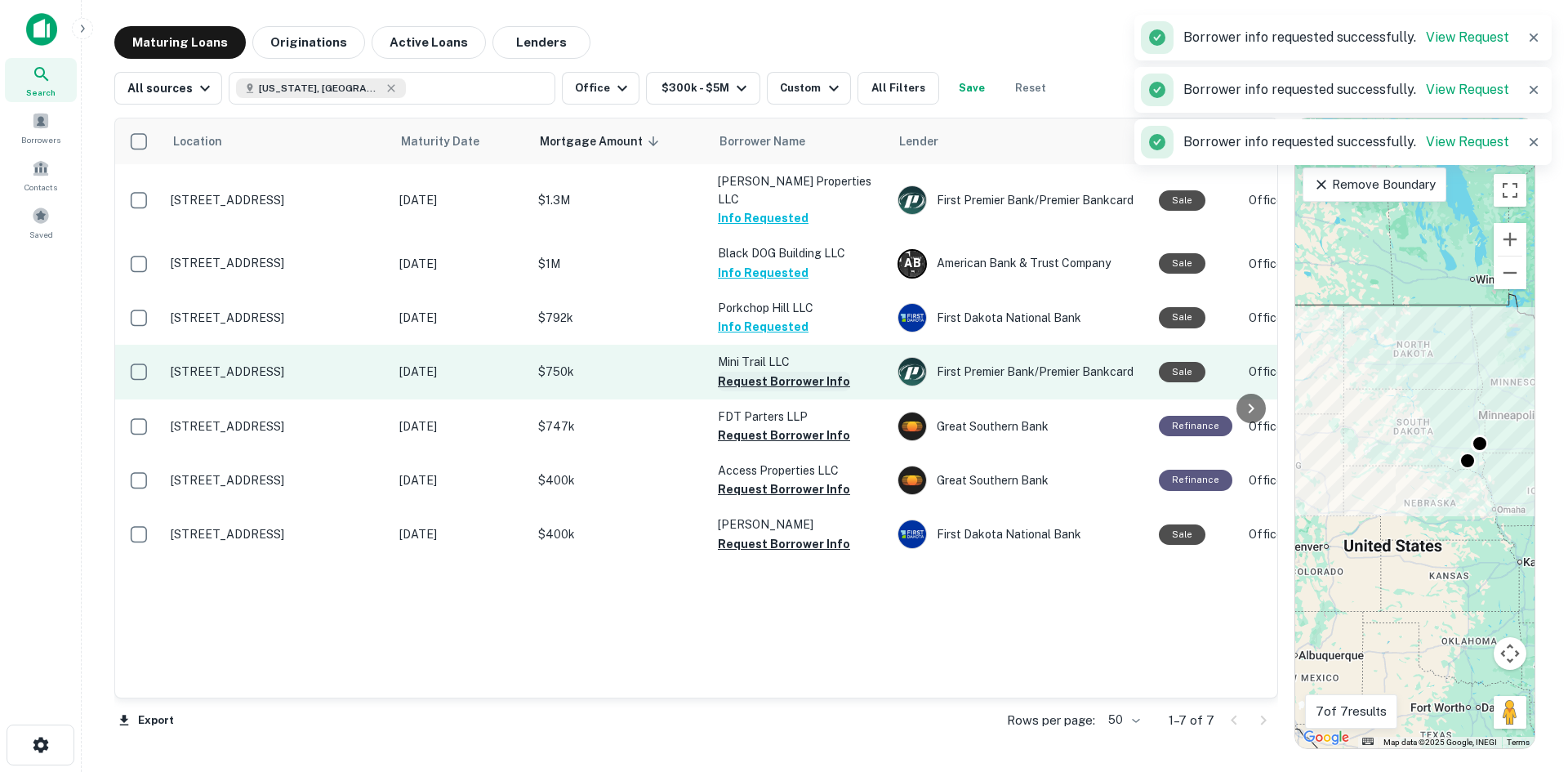
click at [757, 372] on button "Request Borrower Info" at bounding box center [783, 382] width 132 height 19
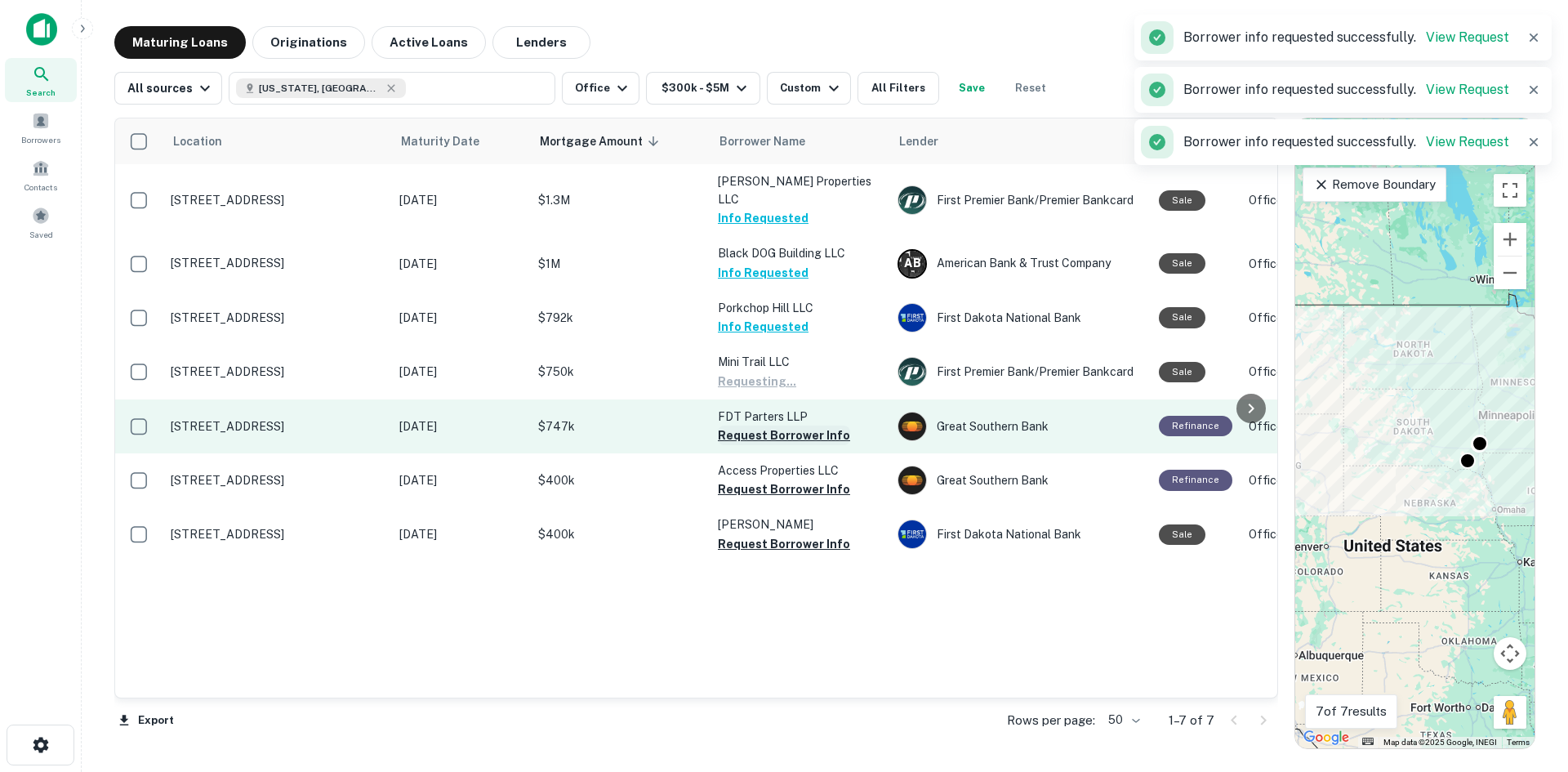
click at [758, 425] on button "Request Borrower Info" at bounding box center [783, 435] width 132 height 19
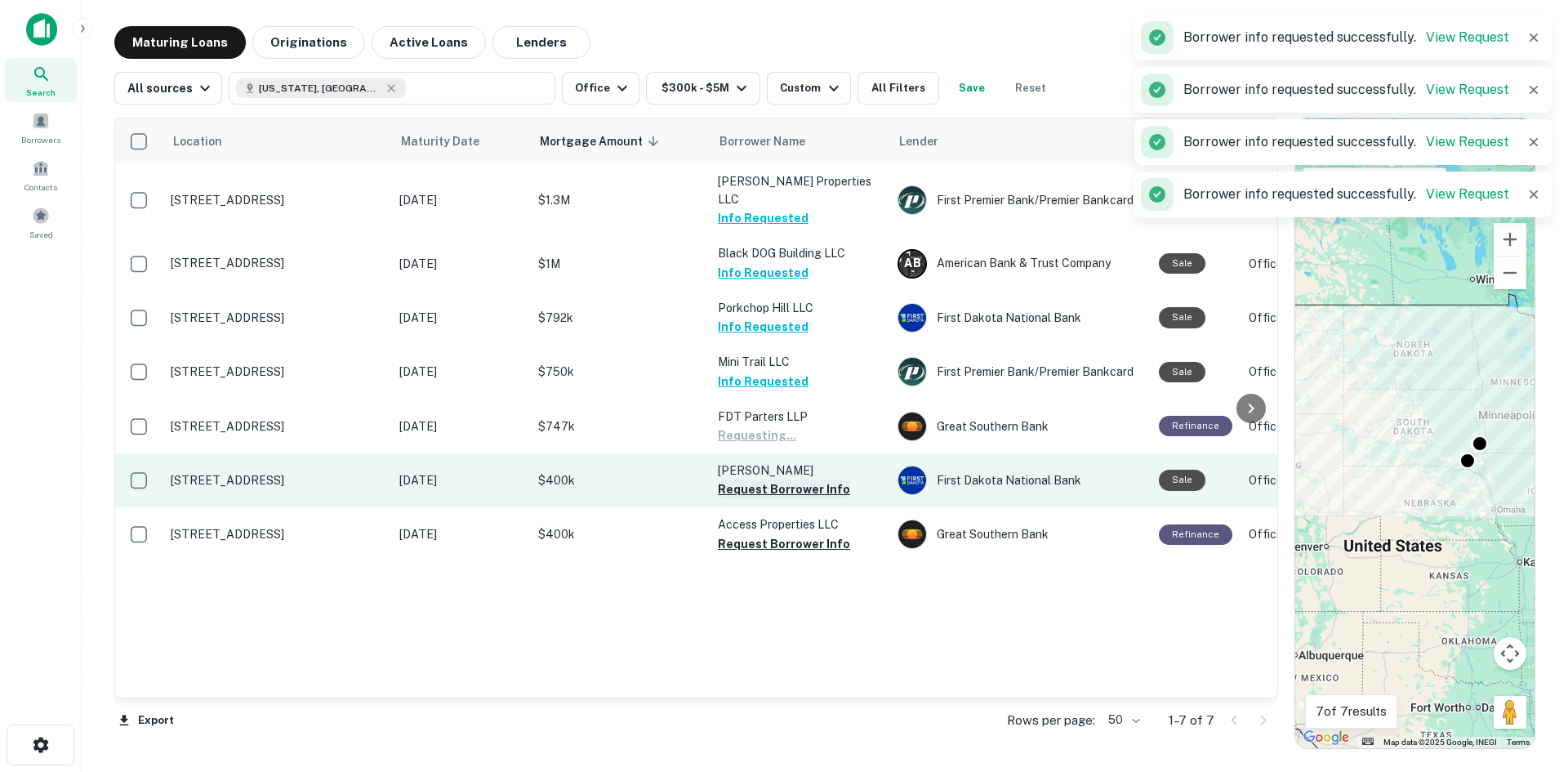
click at [756, 480] on button "Request Borrower Info" at bounding box center [783, 489] width 132 height 19
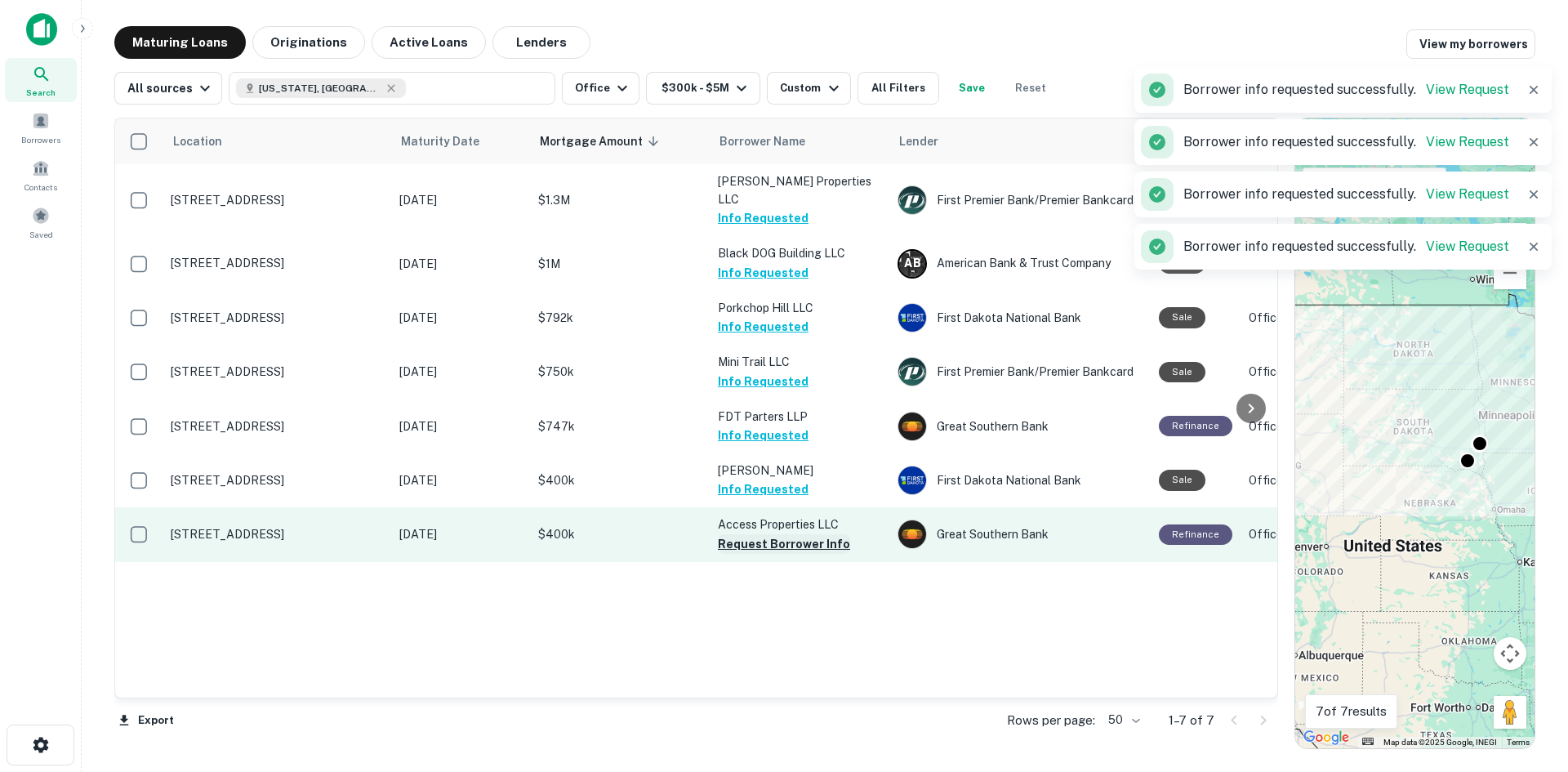
click at [766, 534] on button "Request Borrower Info" at bounding box center [783, 544] width 132 height 19
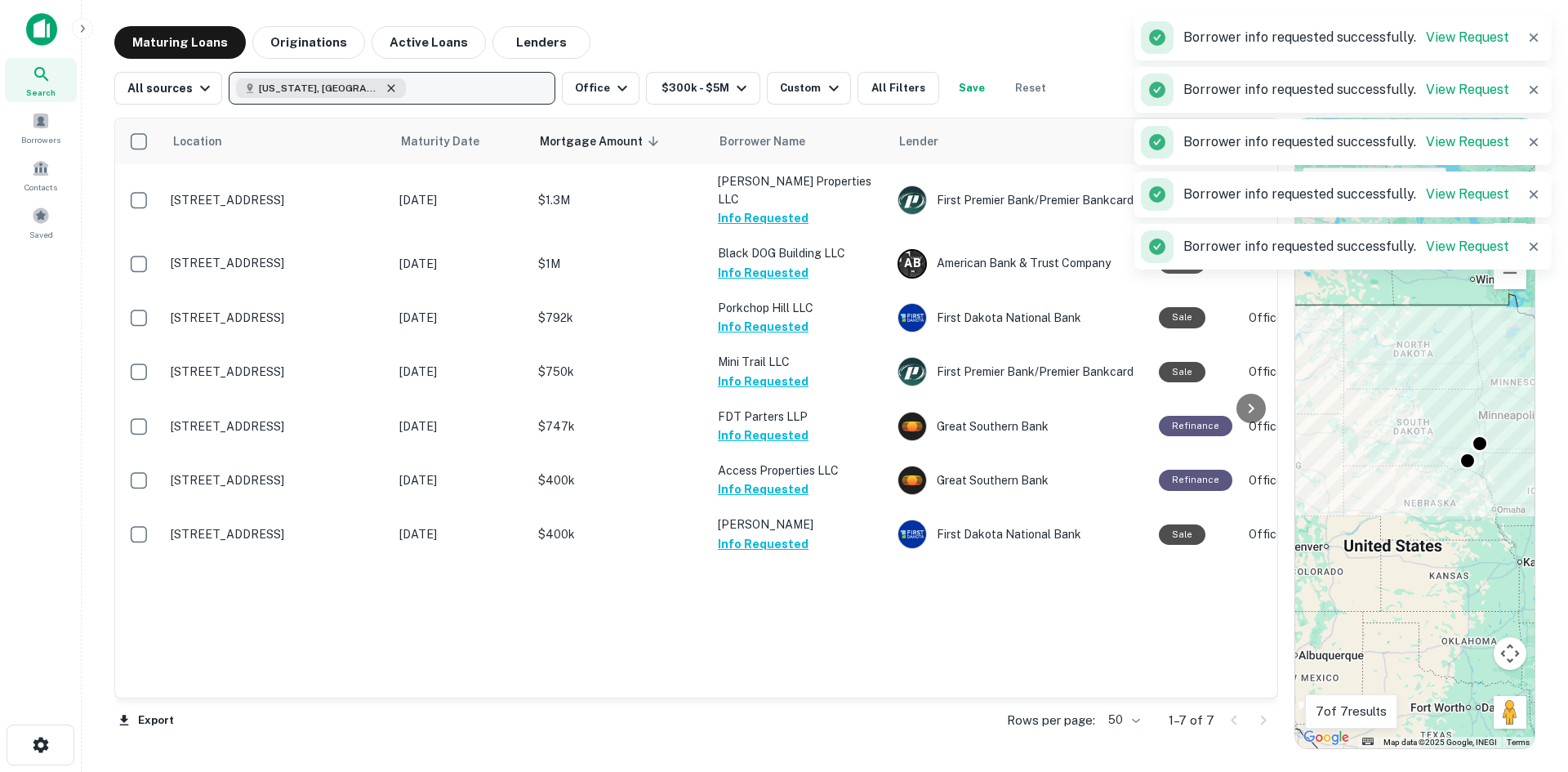
click at [385, 90] on icon "button" at bounding box center [391, 88] width 13 height 13
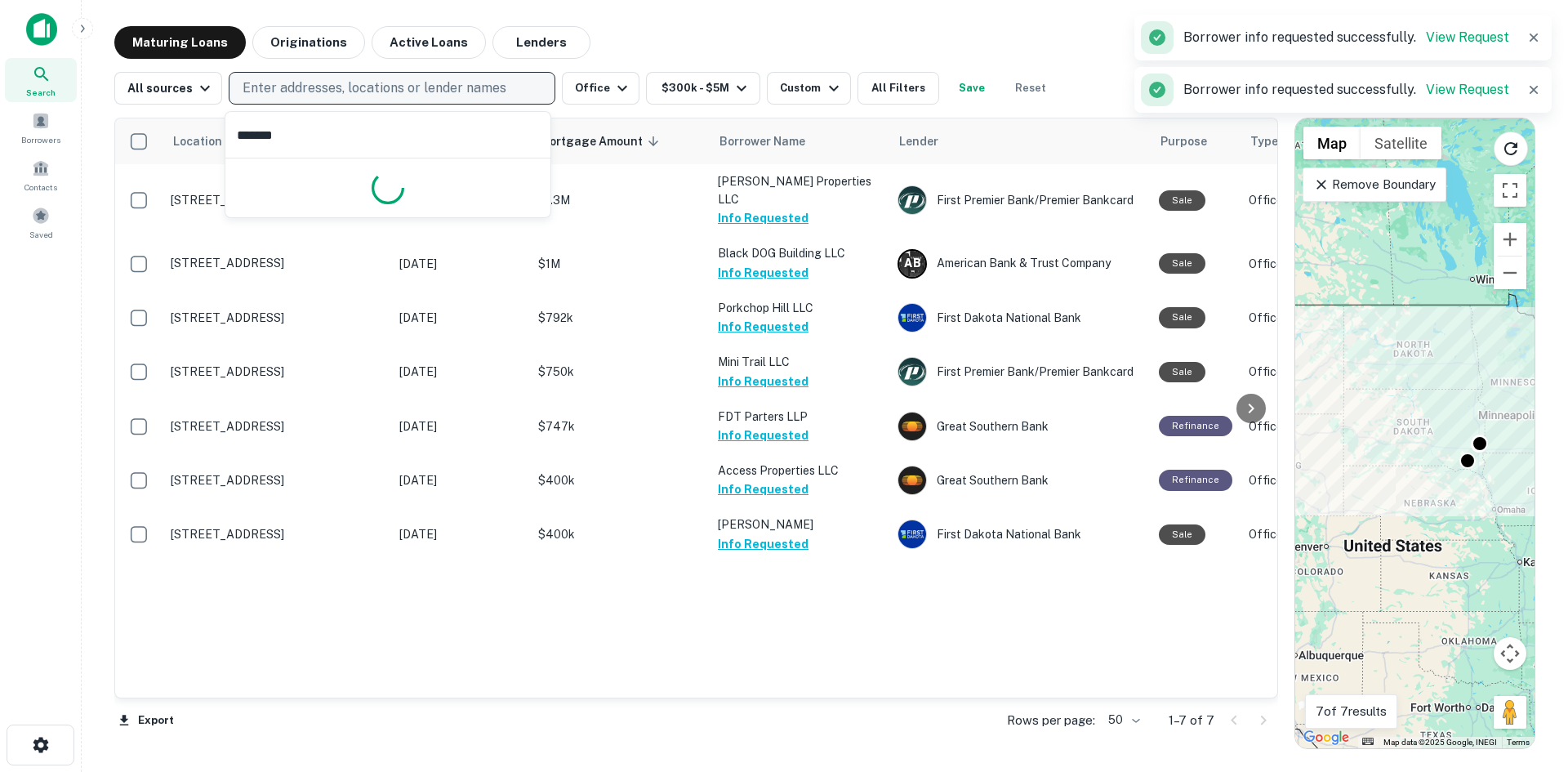
type input "********"
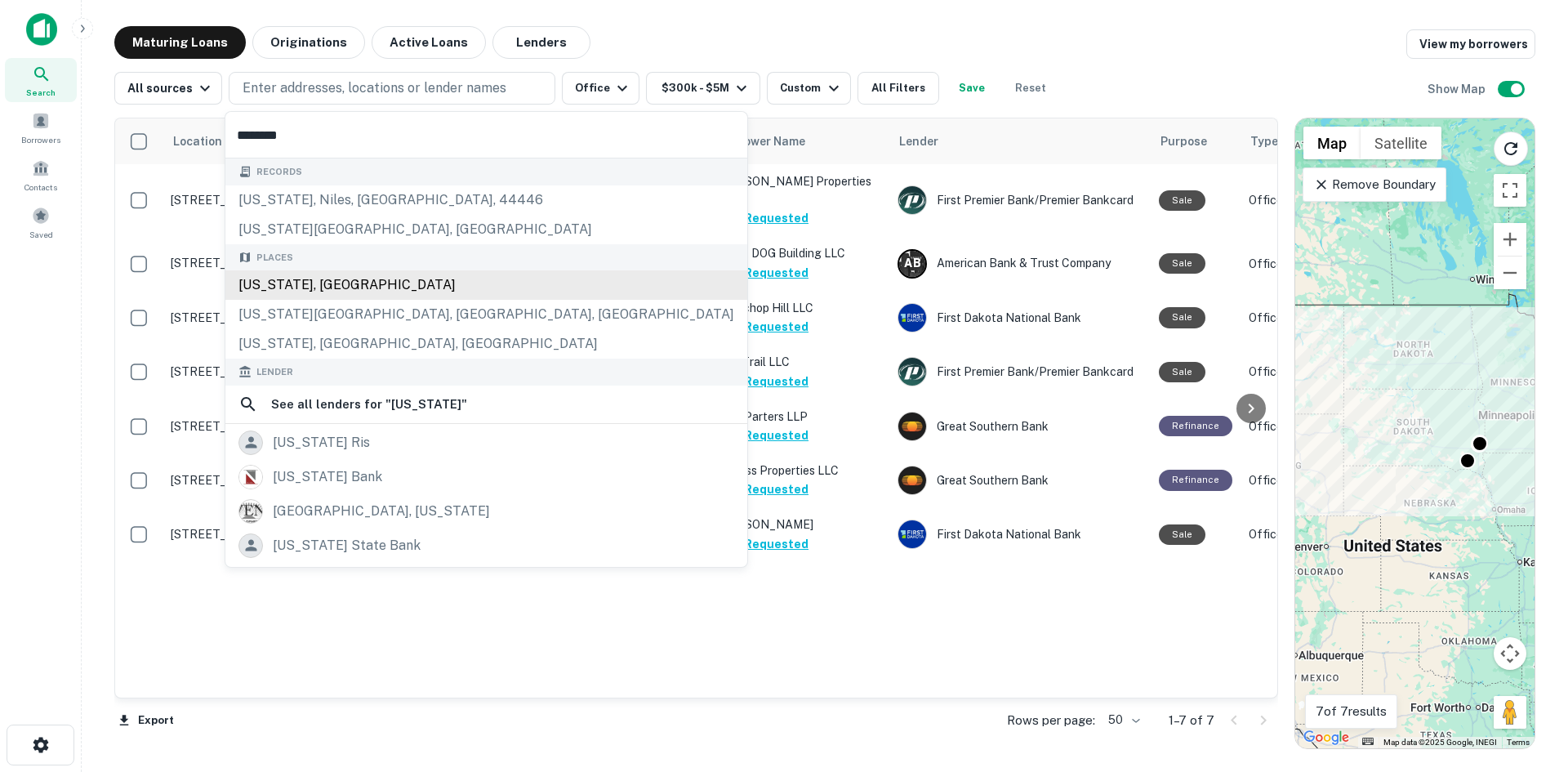
click at [313, 287] on div "[US_STATE], [GEOGRAPHIC_DATA]" at bounding box center [486, 285] width 522 height 30
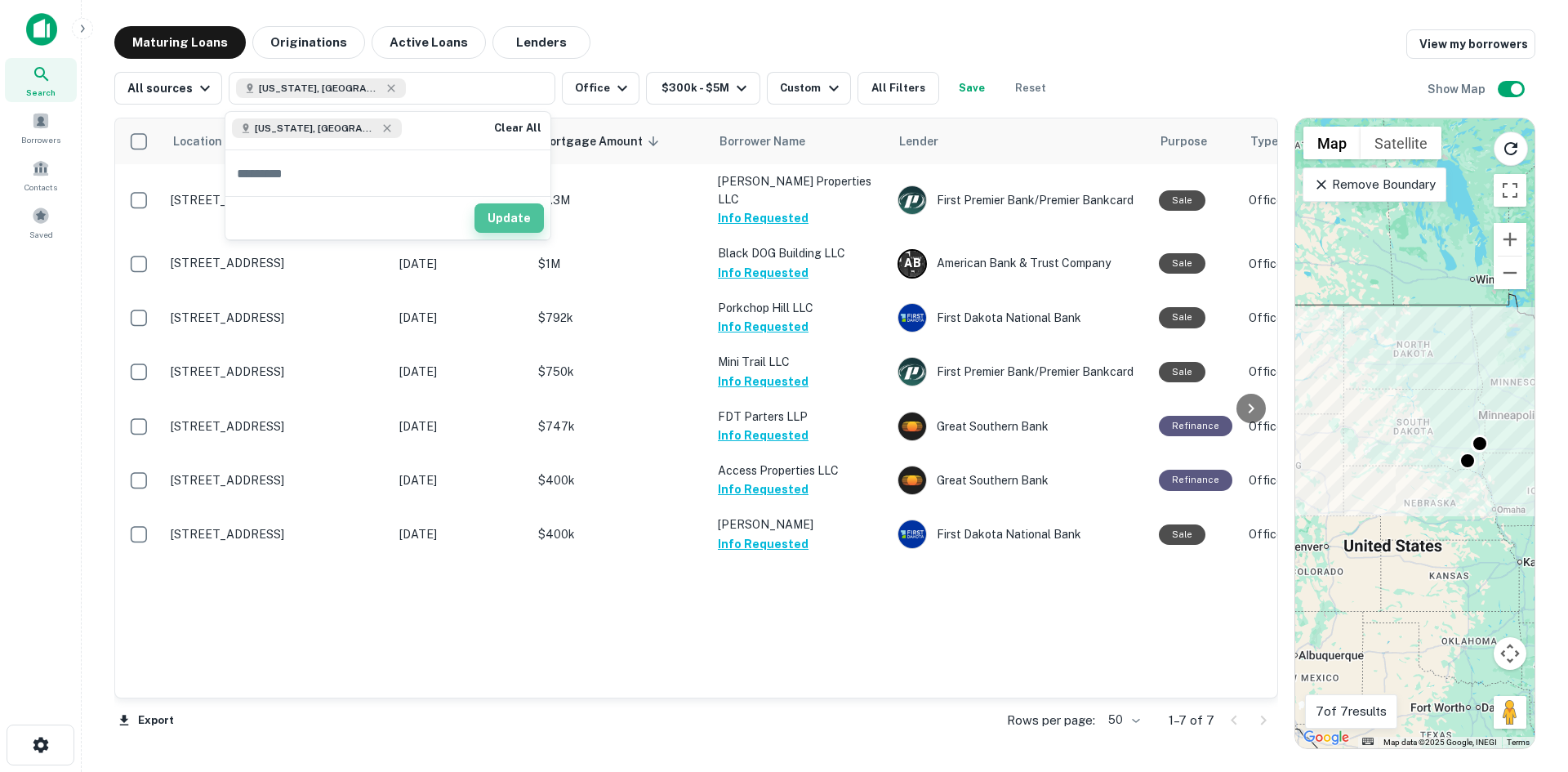
click at [498, 223] on button "Update" at bounding box center [508, 218] width 69 height 30
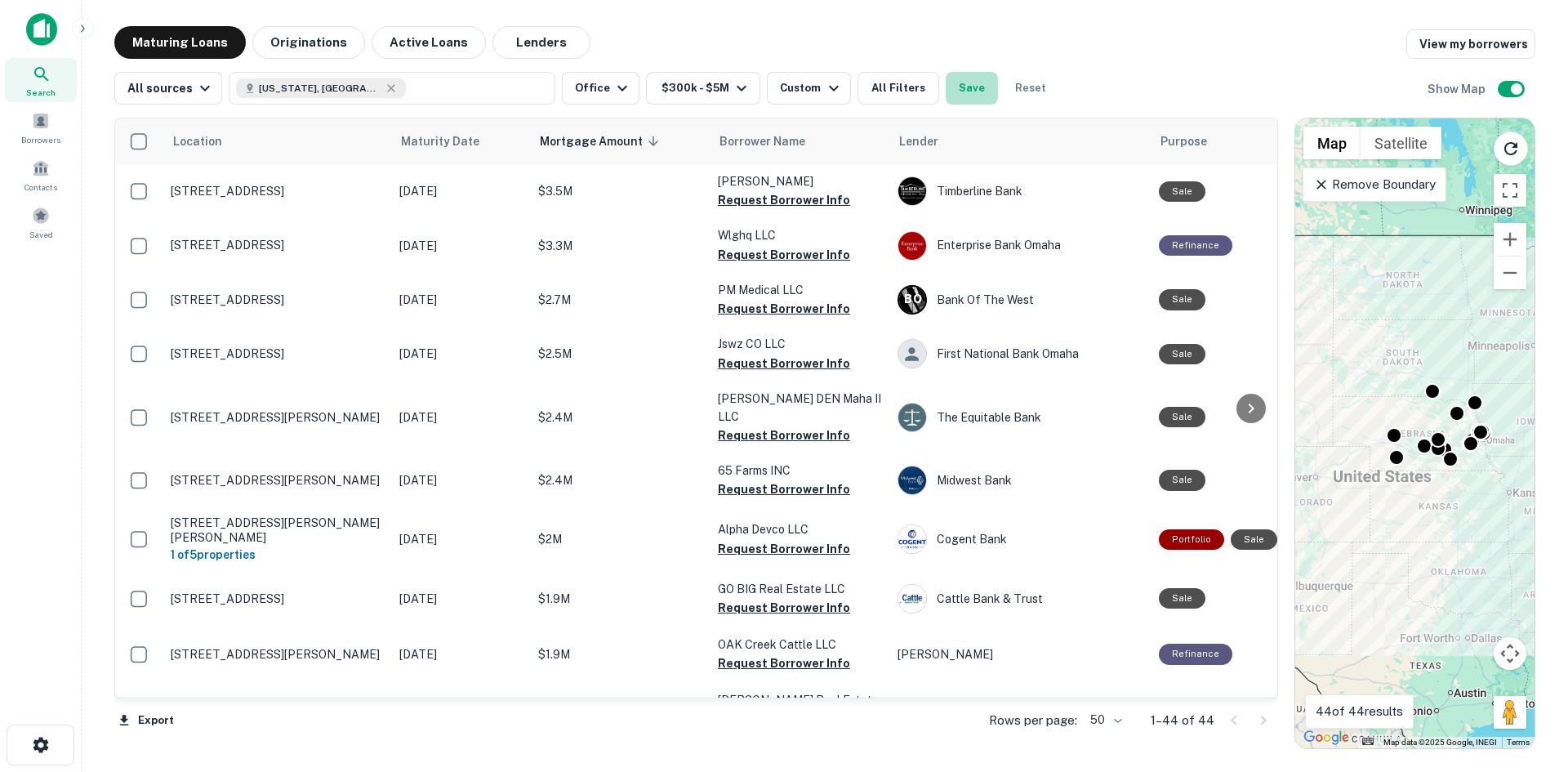
click at [950, 81] on button "Save" at bounding box center [972, 88] width 52 height 32
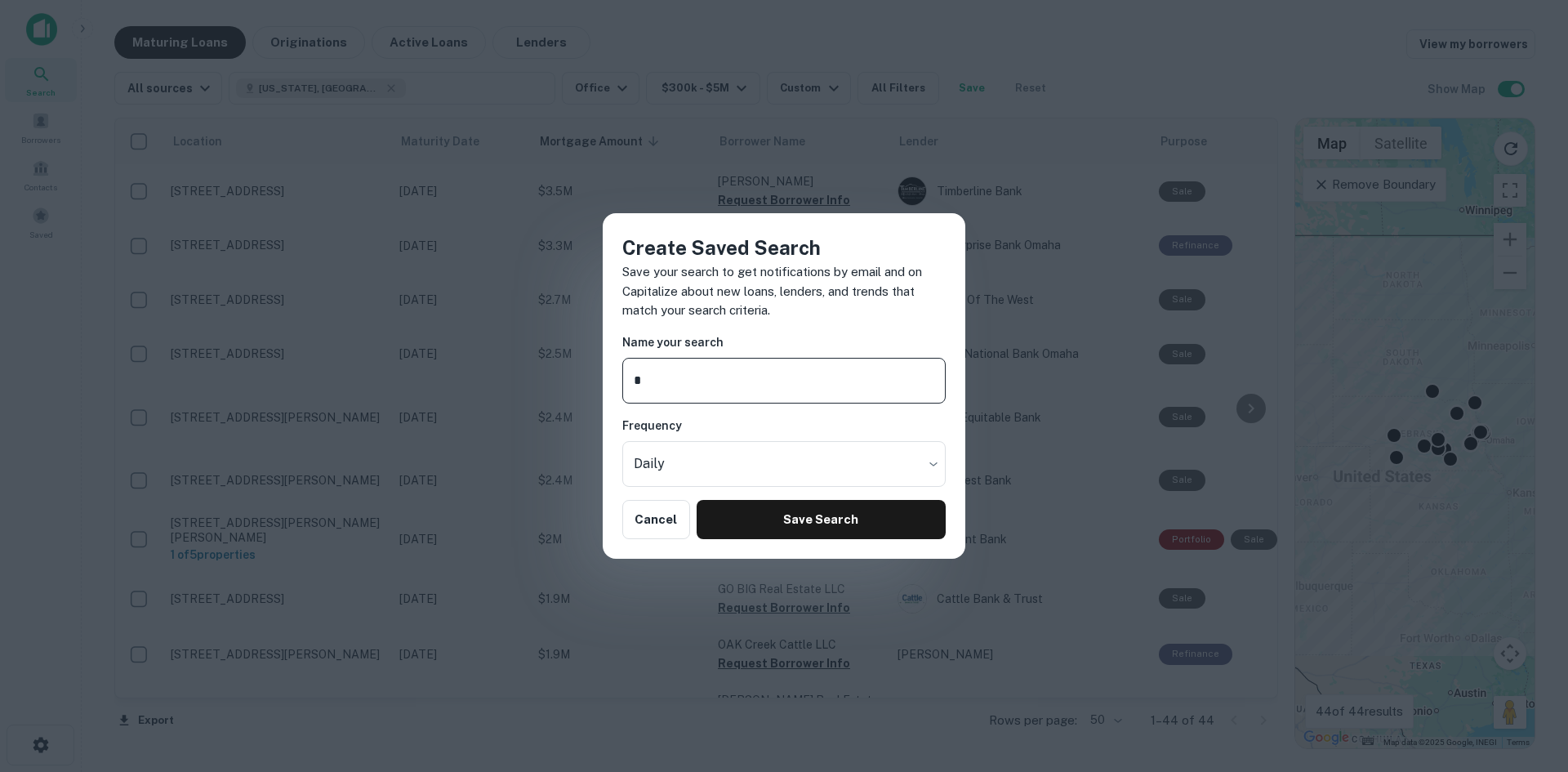
click at [679, 378] on input "*" at bounding box center [784, 381] width 324 height 46
click at [681, 378] on input "*" at bounding box center [784, 381] width 324 height 46
click at [686, 379] on input "**********" at bounding box center [784, 381] width 324 height 46
type input "**********"
click at [827, 521] on button "Save Search" at bounding box center [821, 519] width 249 height 39
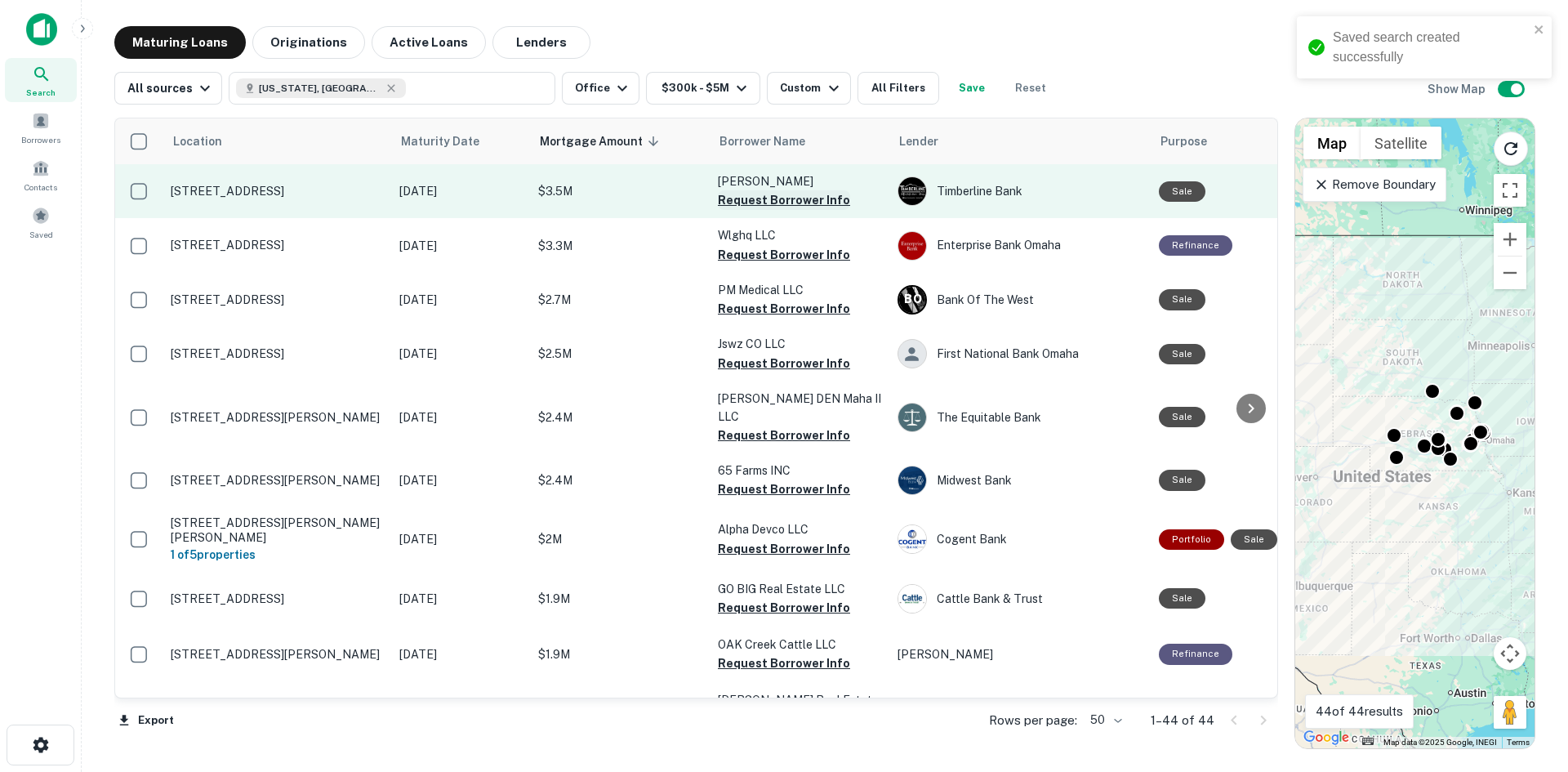
click at [771, 200] on button "Request Borrower Info" at bounding box center [783, 200] width 132 height 19
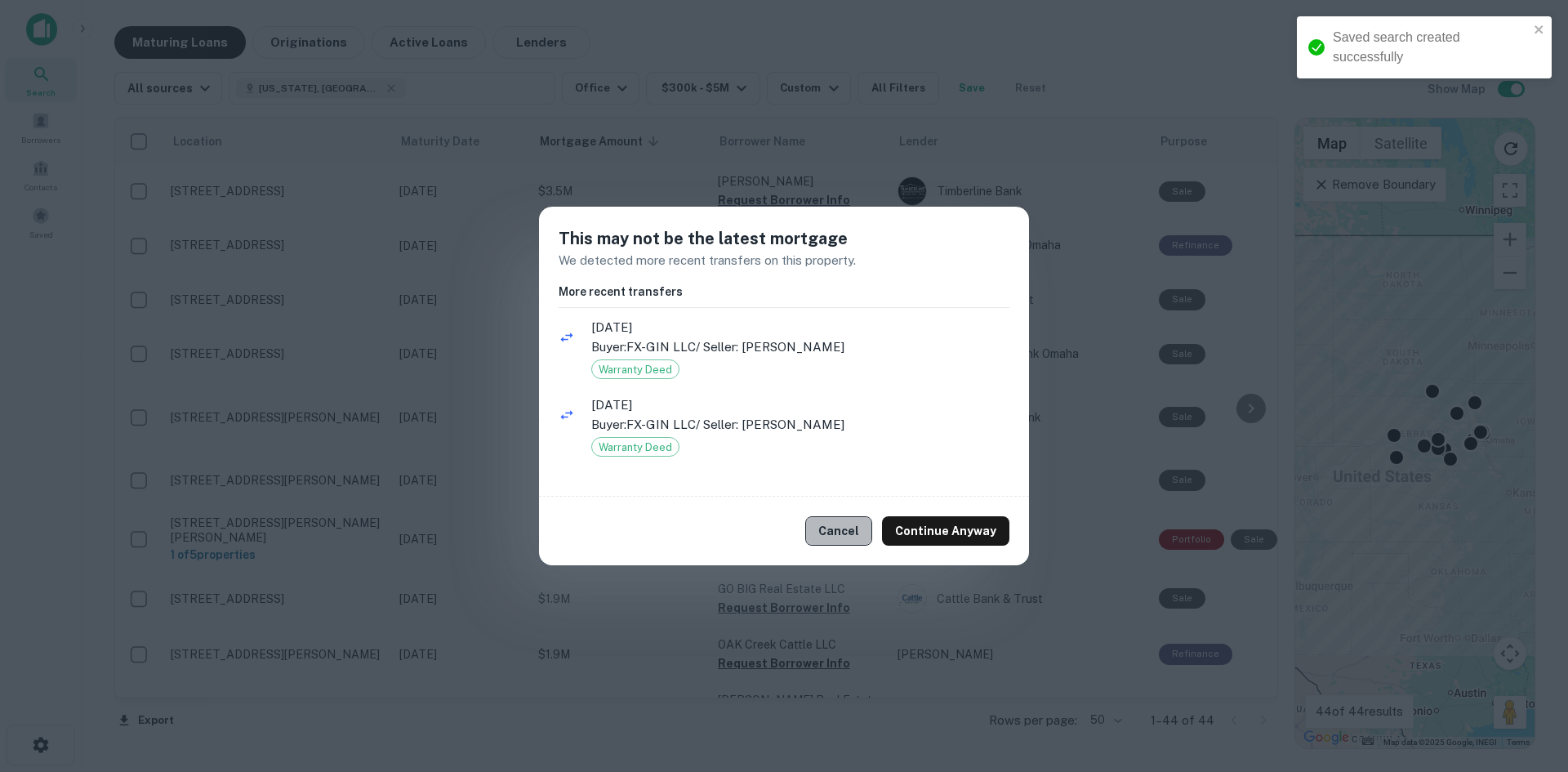
click at [858, 520] on button "Cancel" at bounding box center [838, 531] width 67 height 30
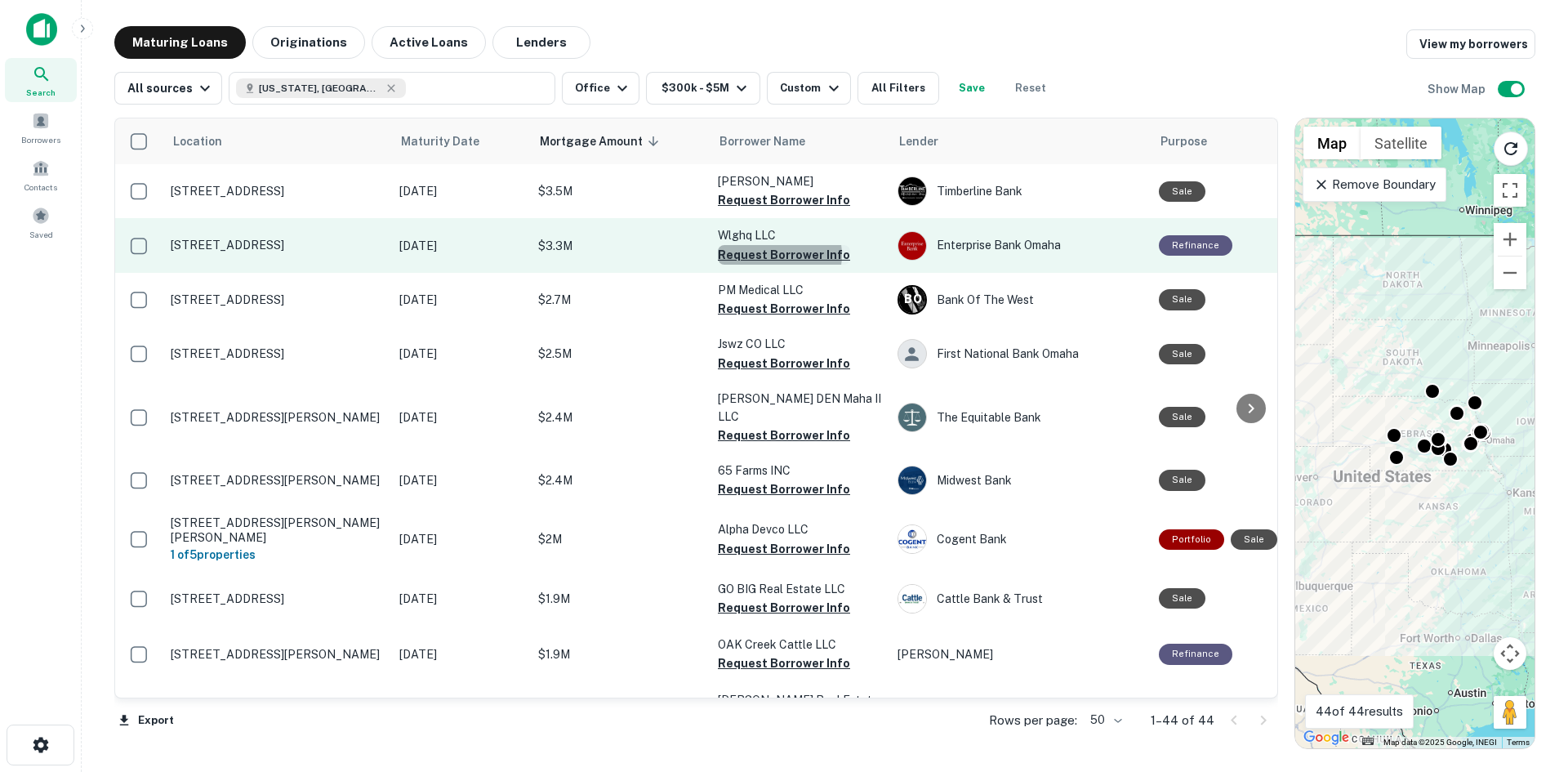
click at [776, 255] on button "Request Borrower Info" at bounding box center [783, 255] width 132 height 19
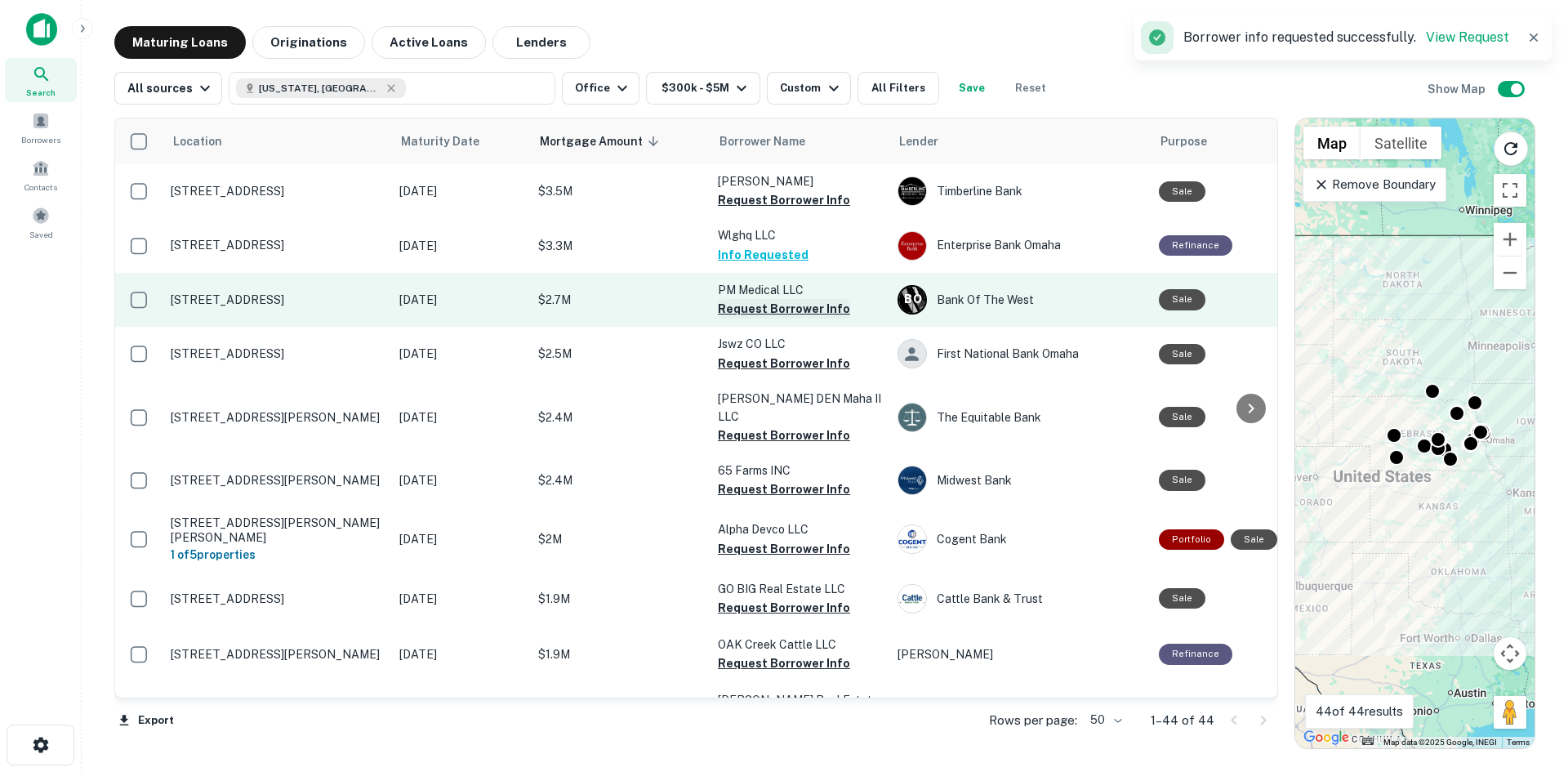
click at [770, 306] on button "Request Borrower Info" at bounding box center [783, 309] width 132 height 19
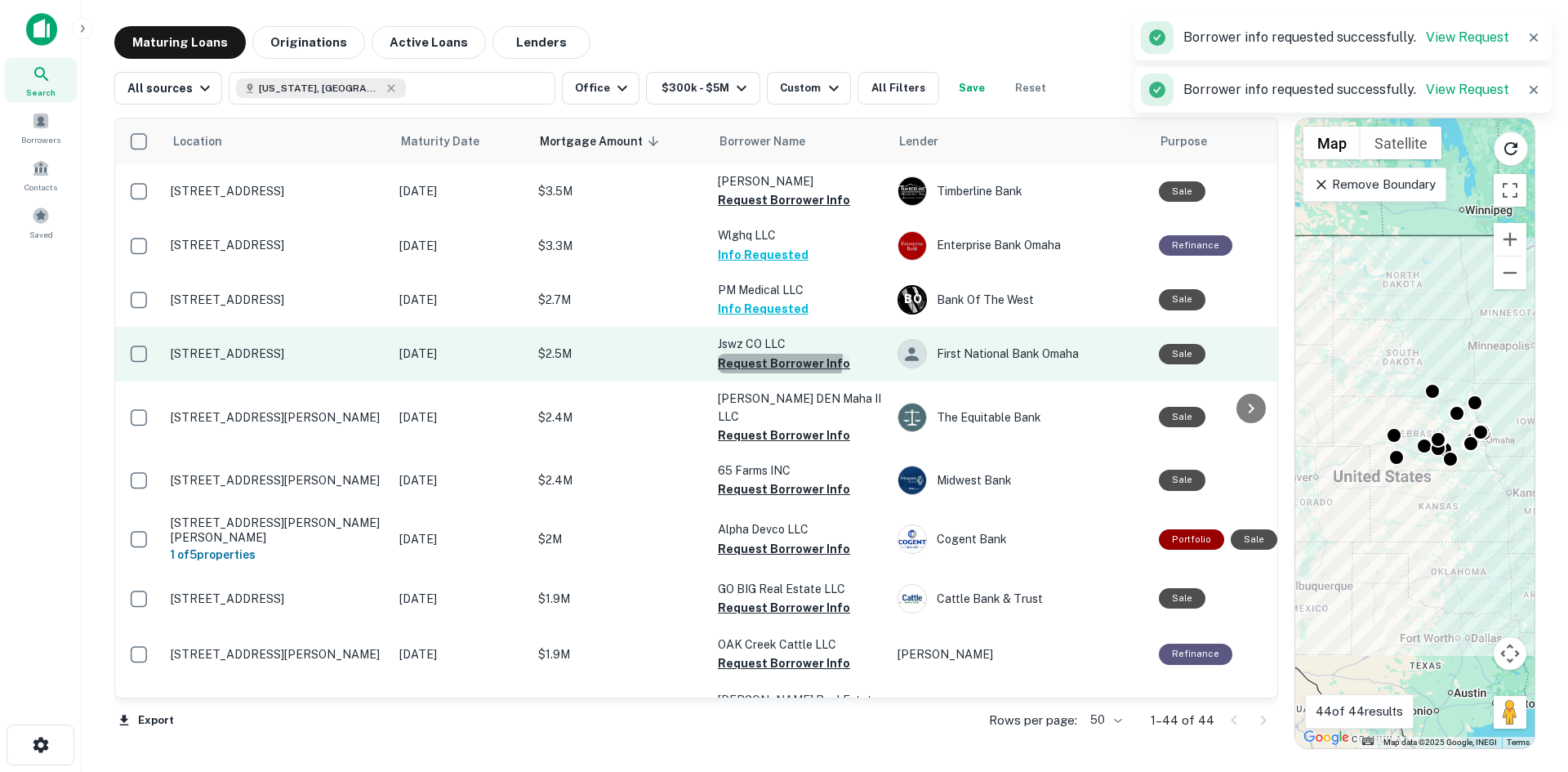
click at [770, 358] on button "Request Borrower Info" at bounding box center [783, 363] width 132 height 19
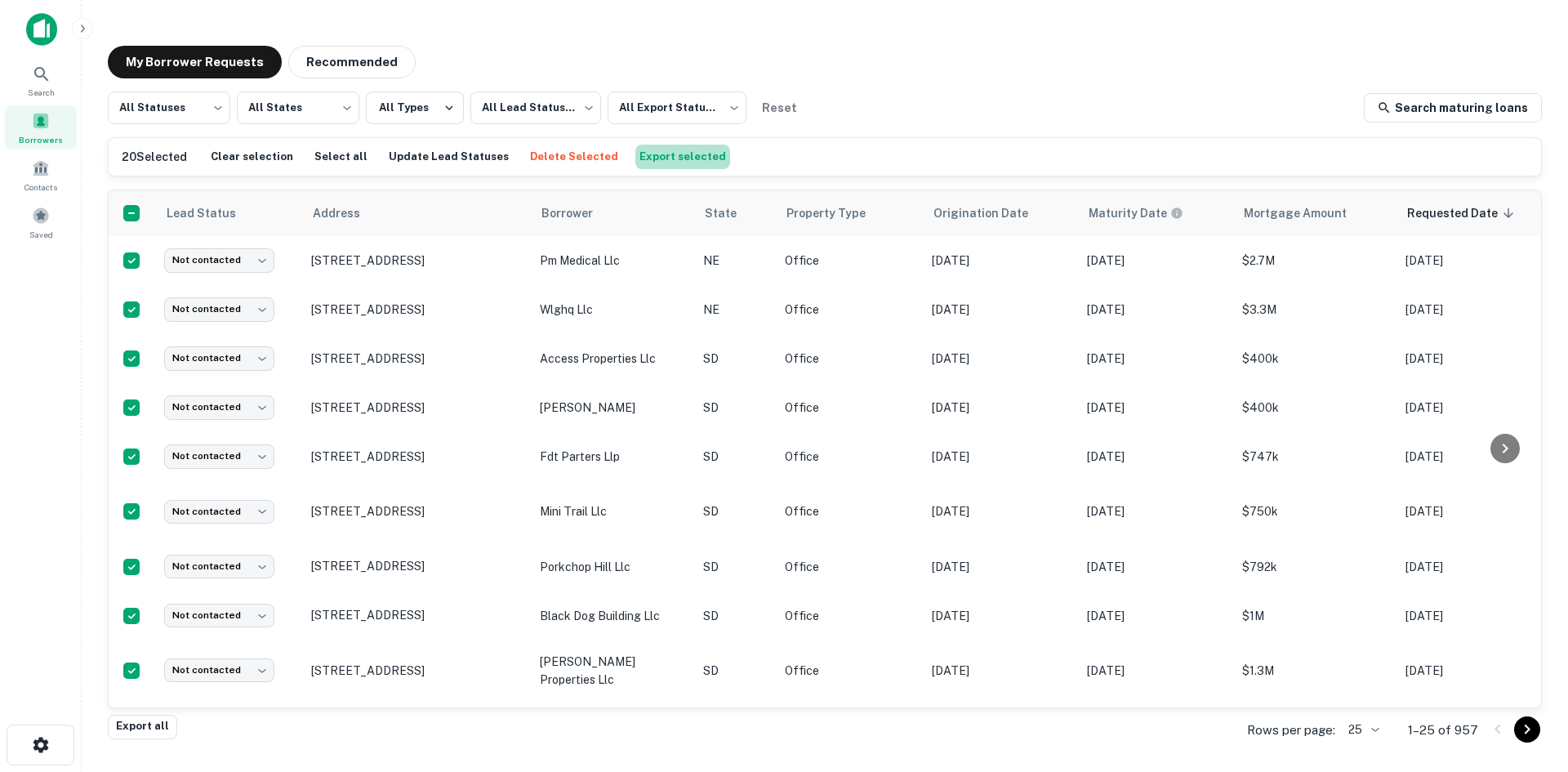
click at [663, 155] on button "Export selected" at bounding box center [682, 157] width 94 height 25
click at [657, 161] on button "Export selected" at bounding box center [682, 157] width 94 height 25
